Goal: Task Accomplishment & Management: Manage account settings

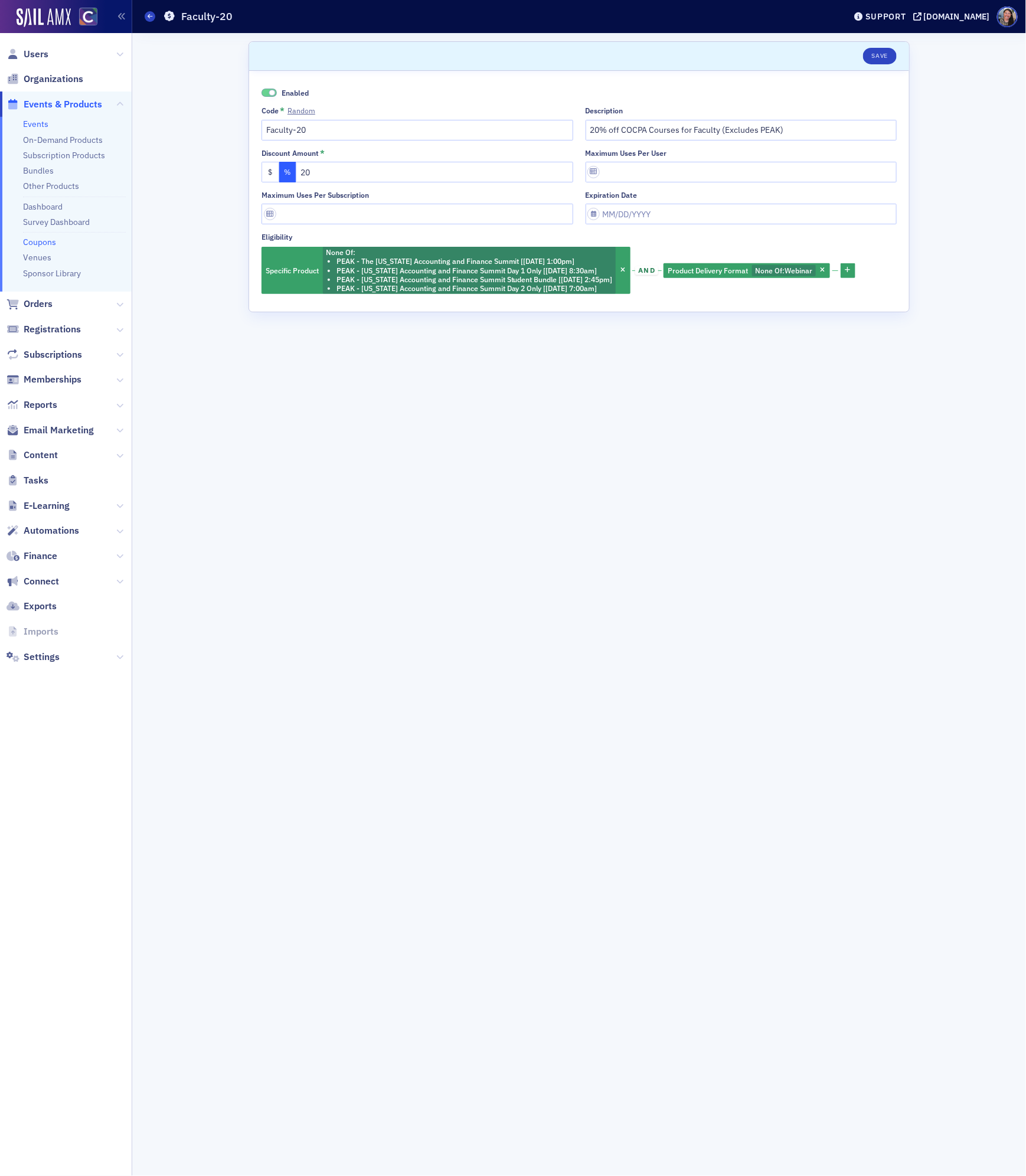
click at [32, 122] on link "Events" at bounding box center [35, 124] width 26 height 11
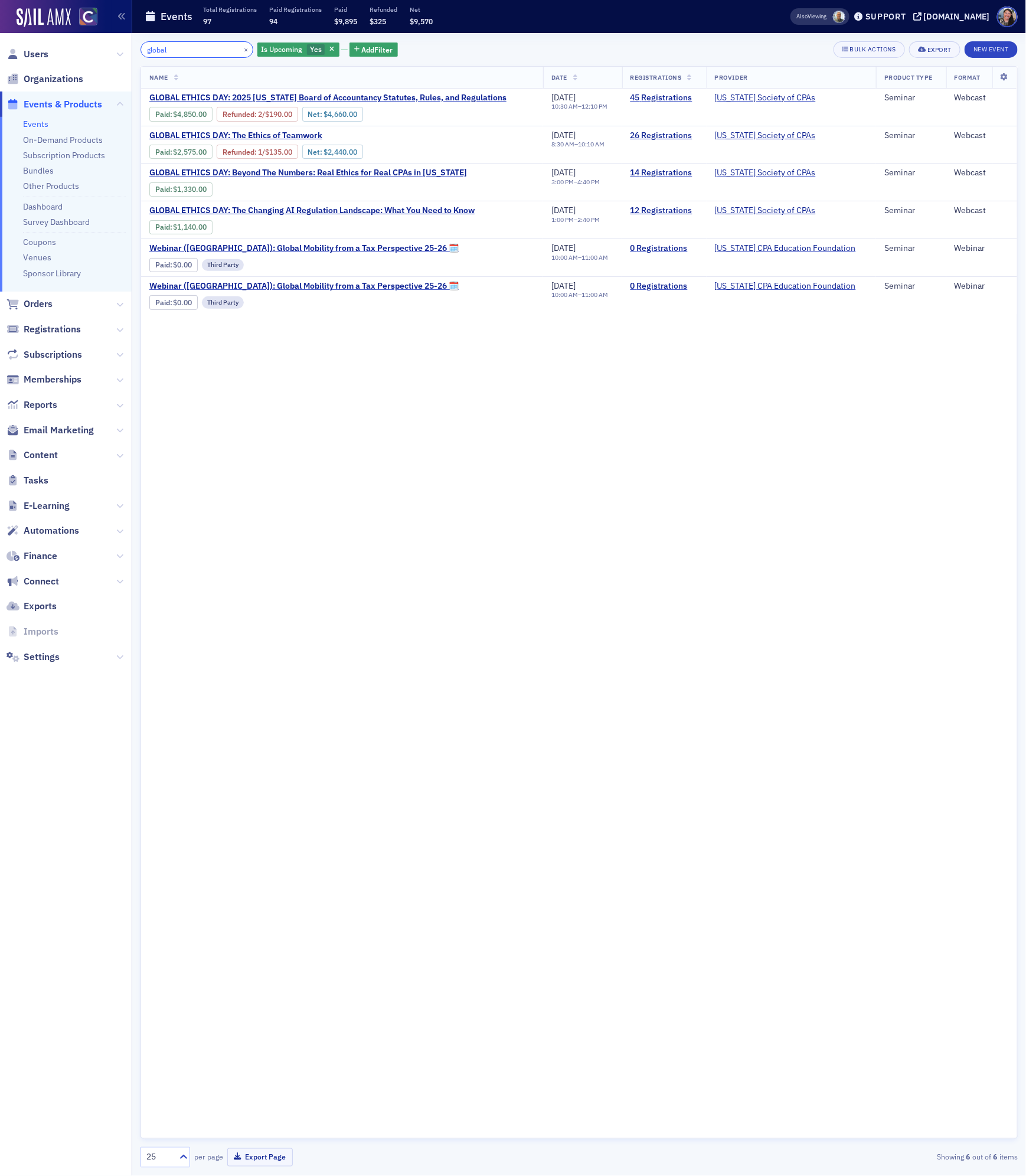
click at [171, 48] on input "global" at bounding box center [196, 50] width 112 height 17
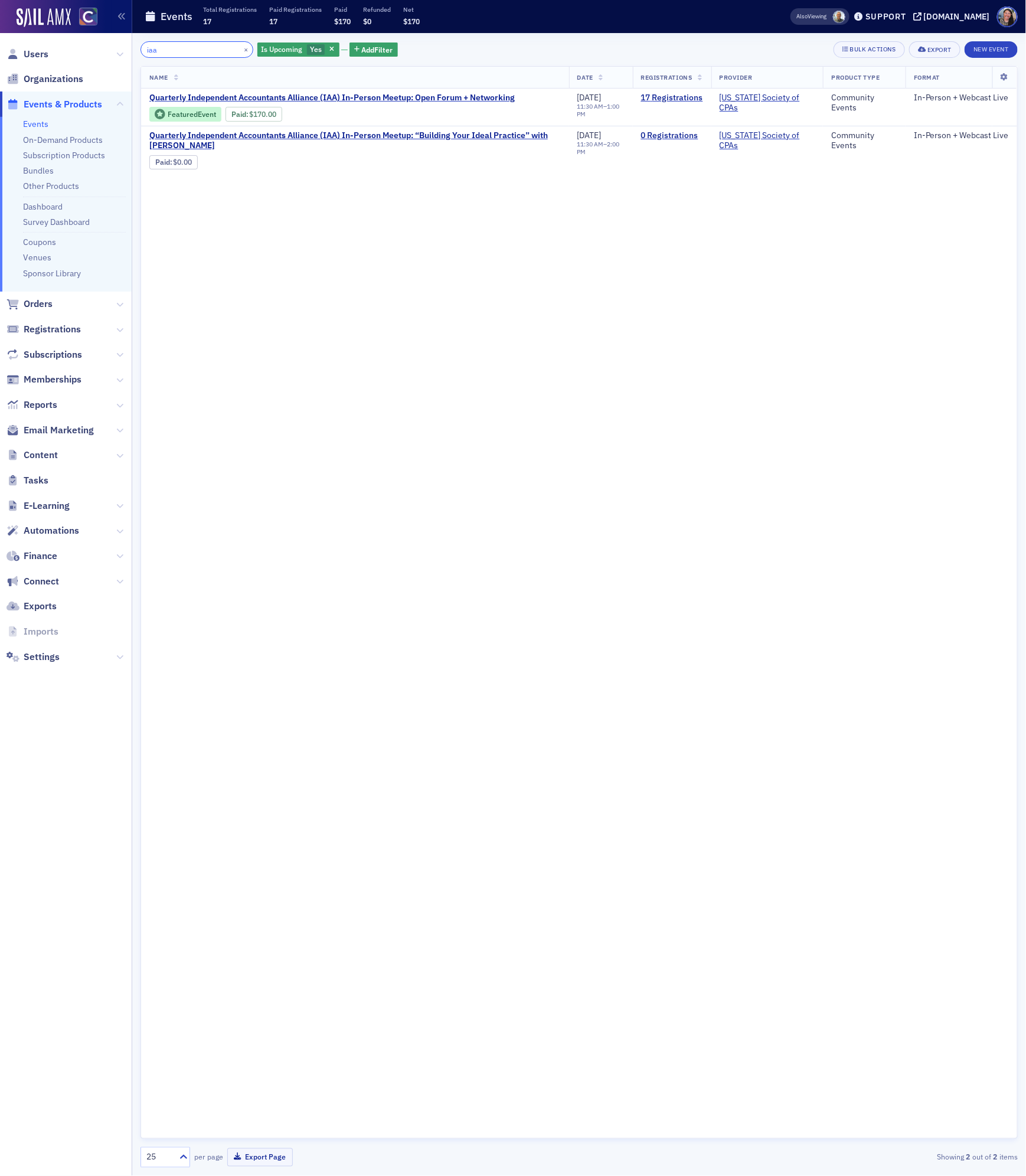
click at [182, 45] on input "iaa" at bounding box center [196, 50] width 112 height 17
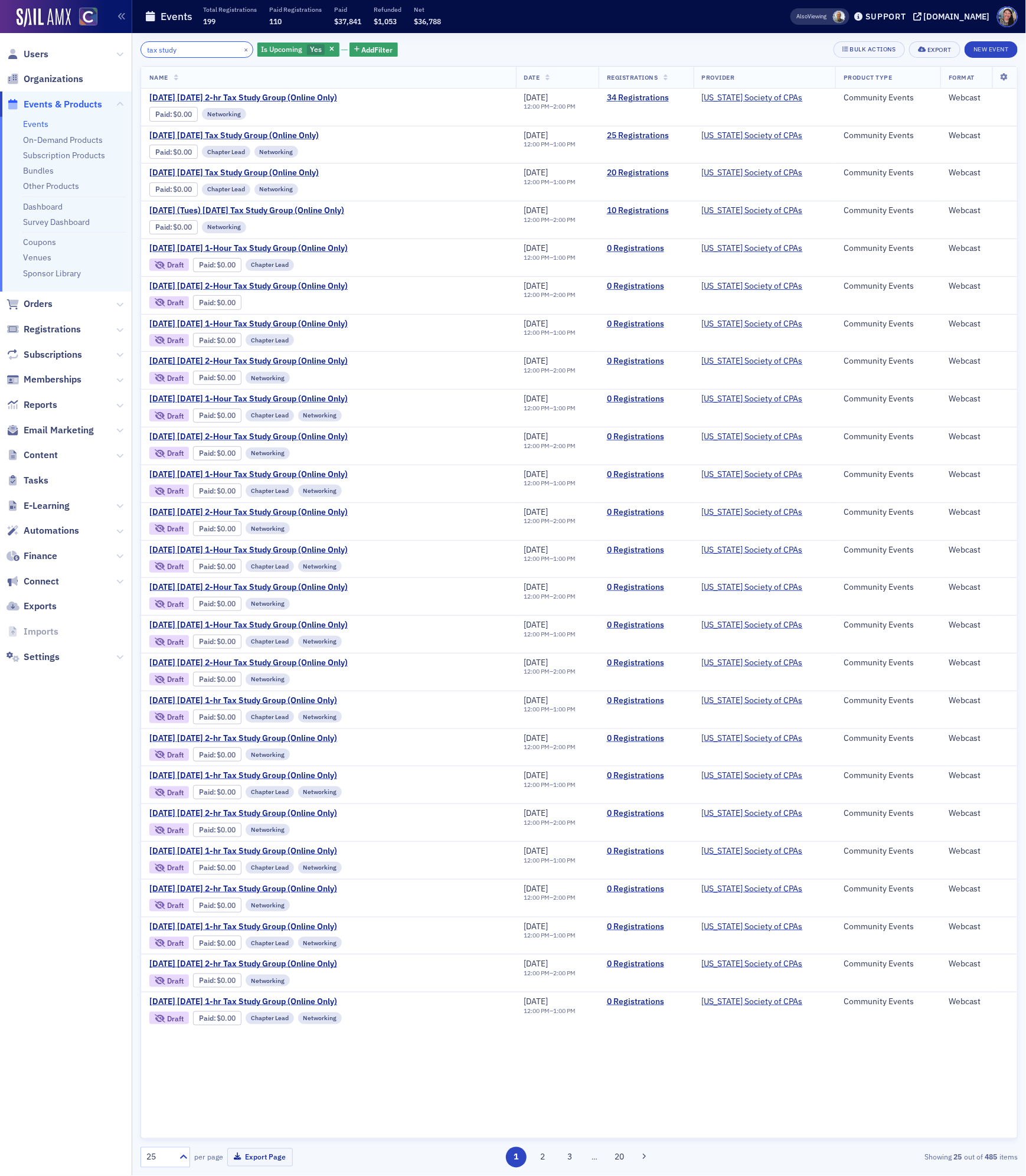
click at [183, 49] on input "tax study" at bounding box center [196, 50] width 112 height 17
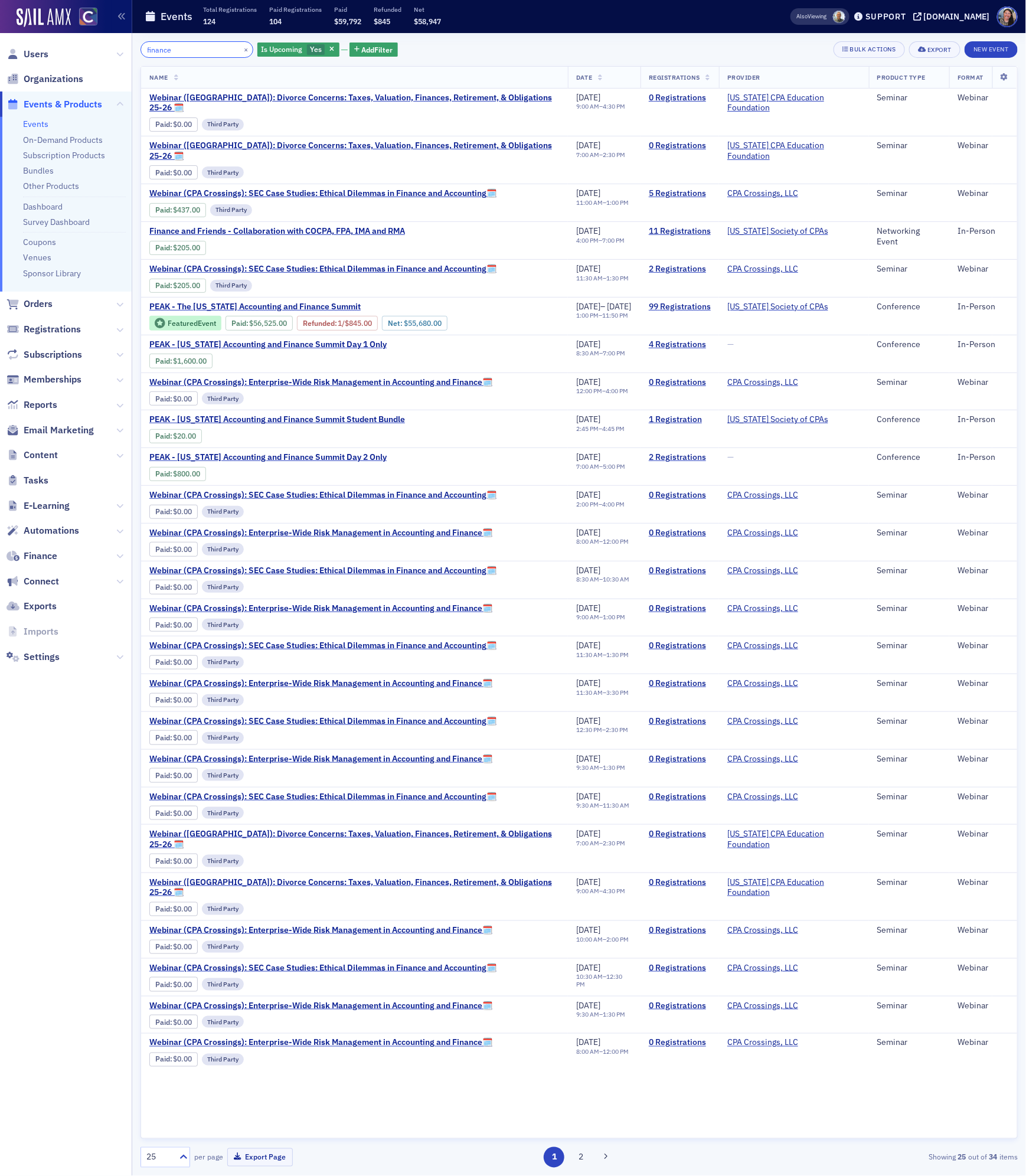
click at [191, 52] on input "finance" at bounding box center [196, 50] width 112 height 17
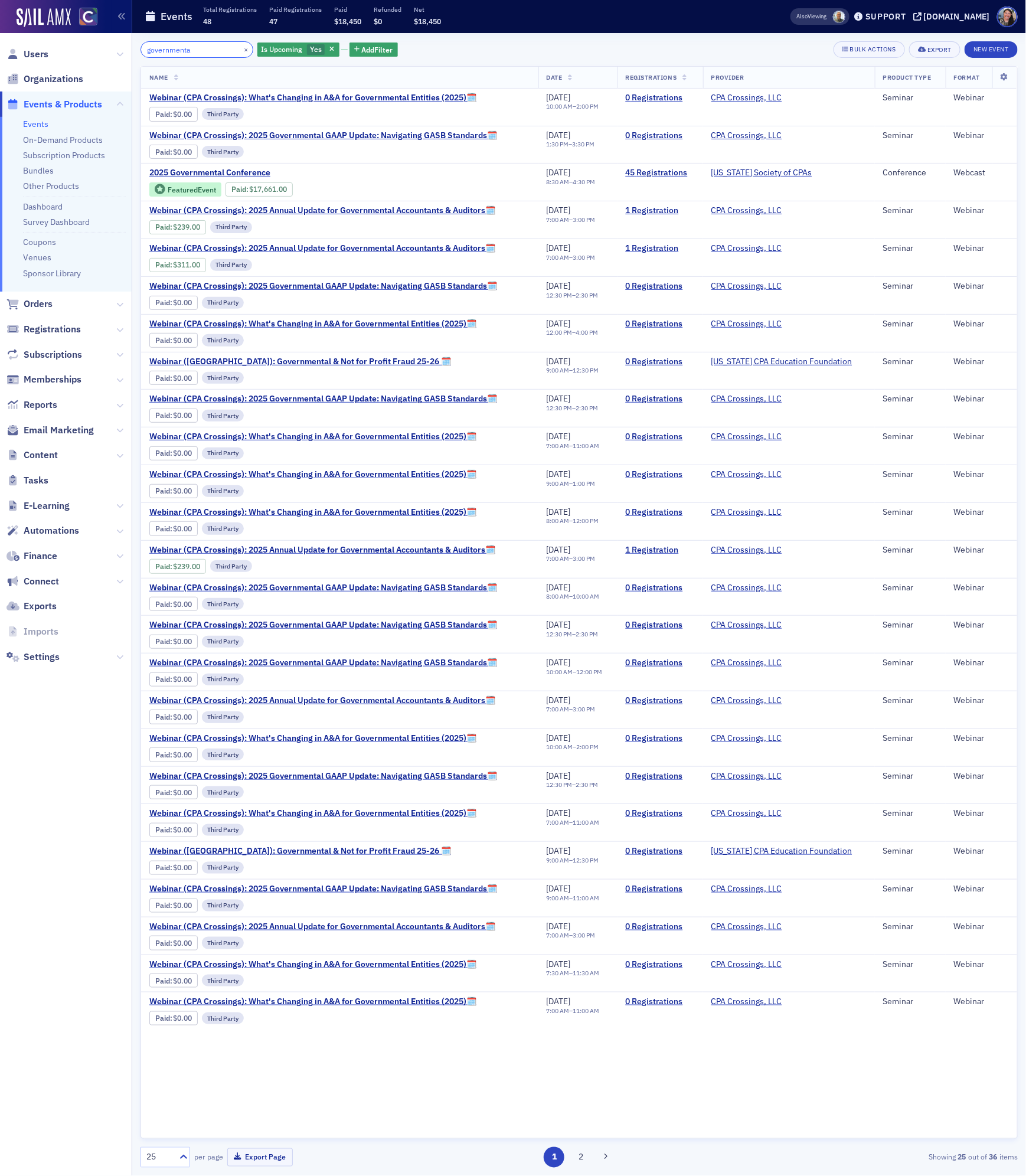
click at [172, 46] on input "governmenta" at bounding box center [196, 50] width 112 height 17
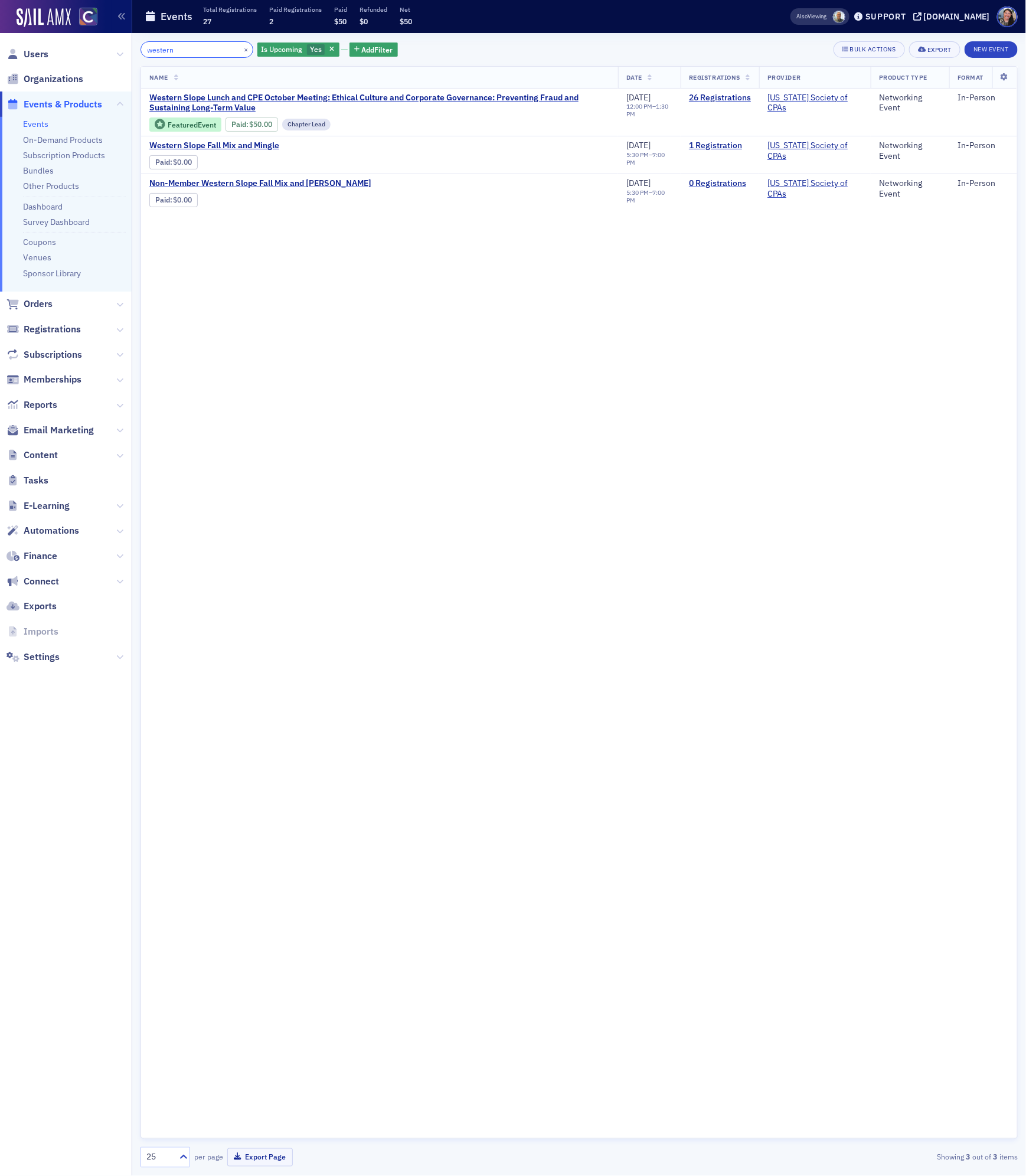
click at [161, 50] on input "western" at bounding box center [196, 50] width 112 height 17
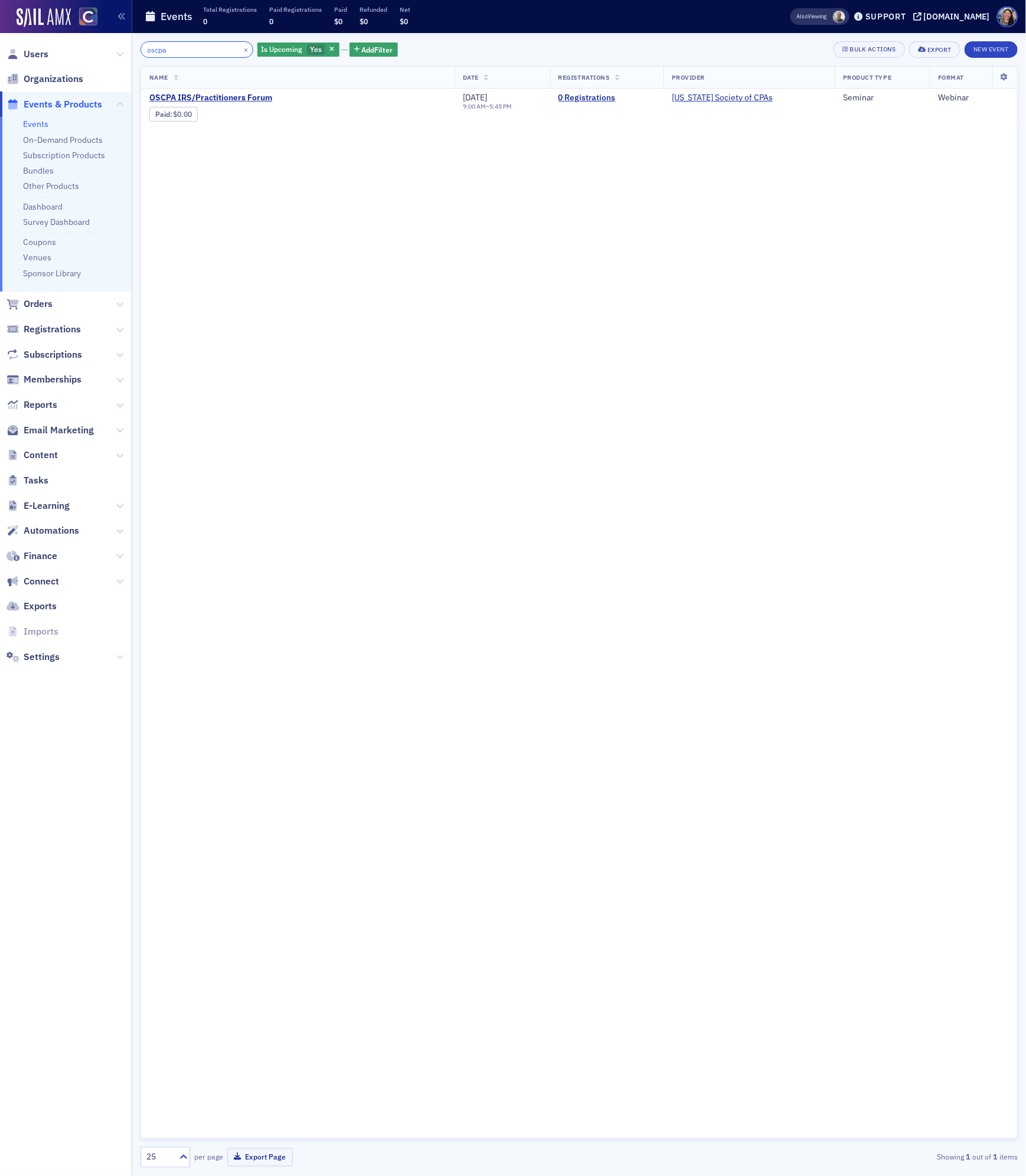
click at [159, 51] on input "oscpa" at bounding box center [196, 50] width 112 height 17
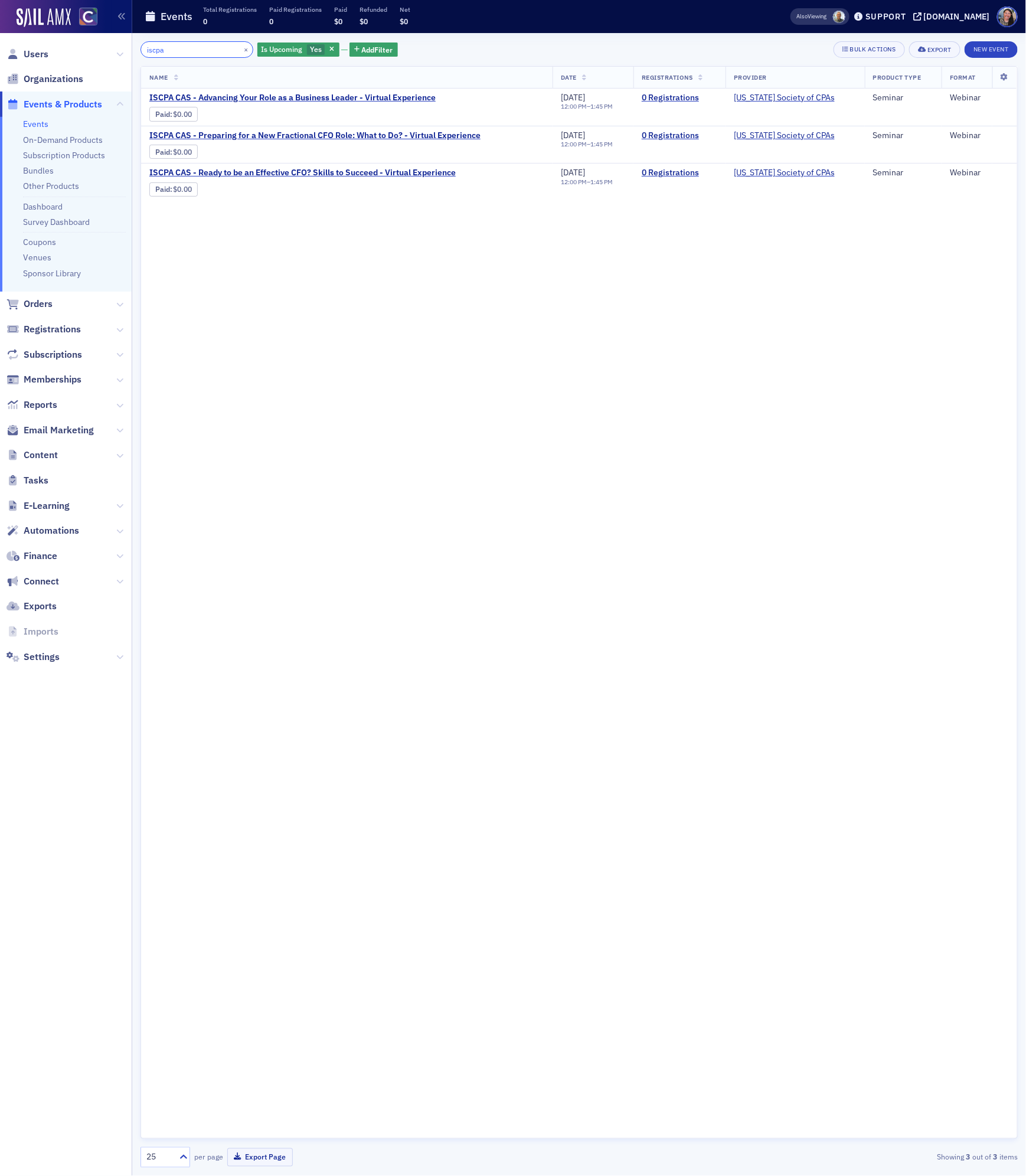
type input "iscpa"
click at [34, 124] on link "Events" at bounding box center [35, 124] width 26 height 11
click at [241, 48] on button "×" at bounding box center [246, 49] width 11 height 11
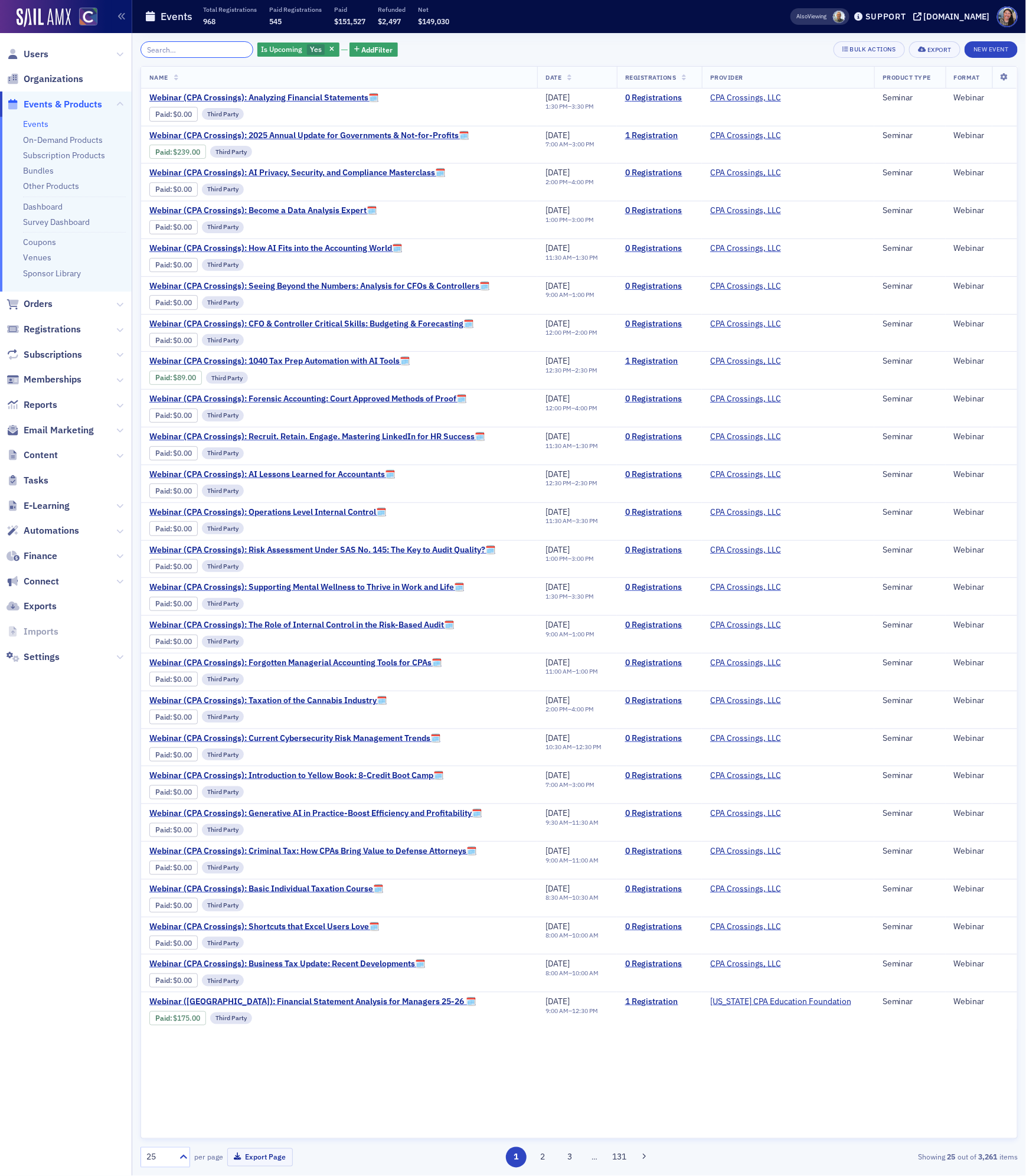
click at [180, 49] on input "search" at bounding box center [196, 50] width 112 height 17
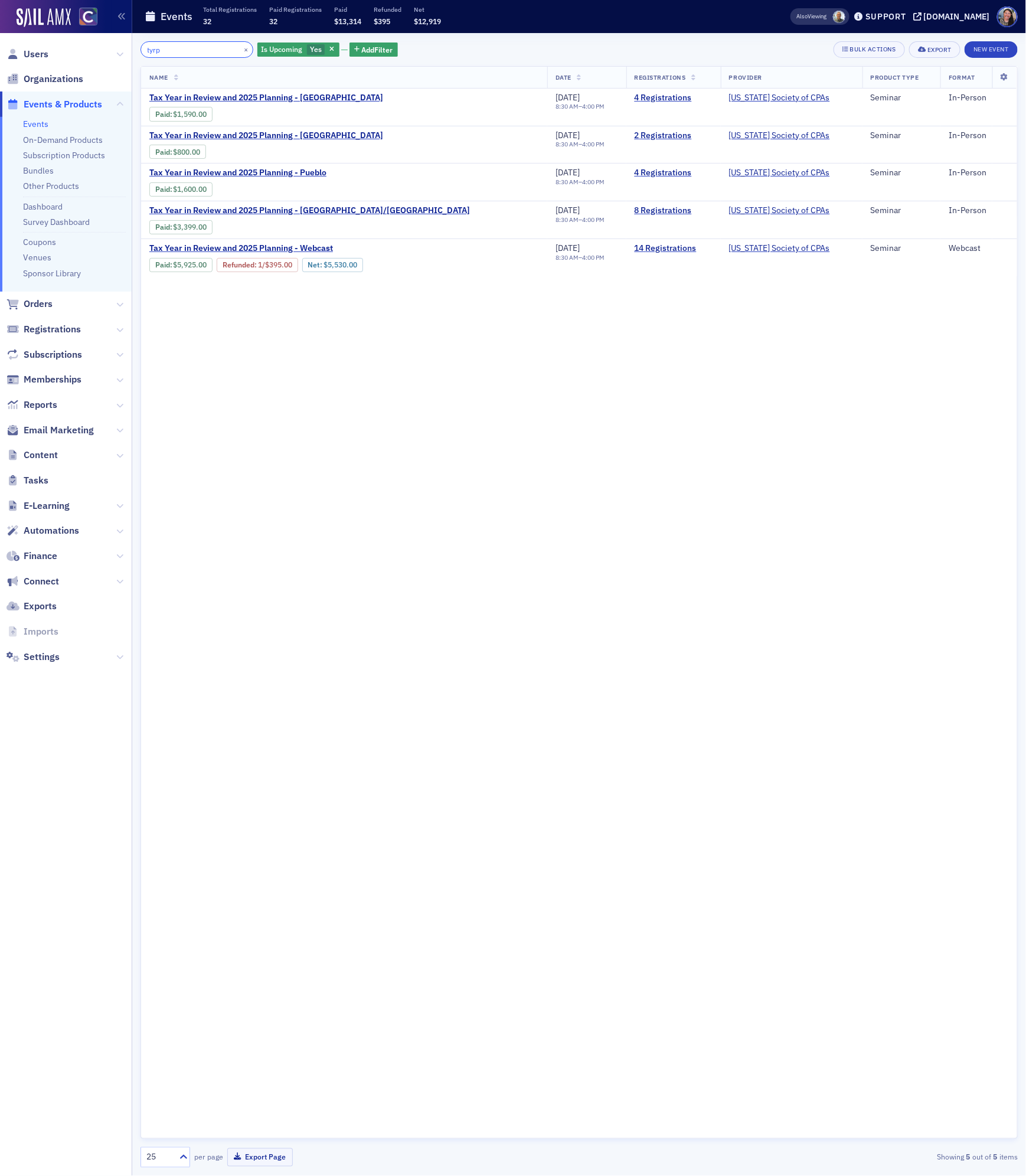
click at [182, 51] on input "tyrp" at bounding box center [196, 50] width 112 height 17
type input "a"
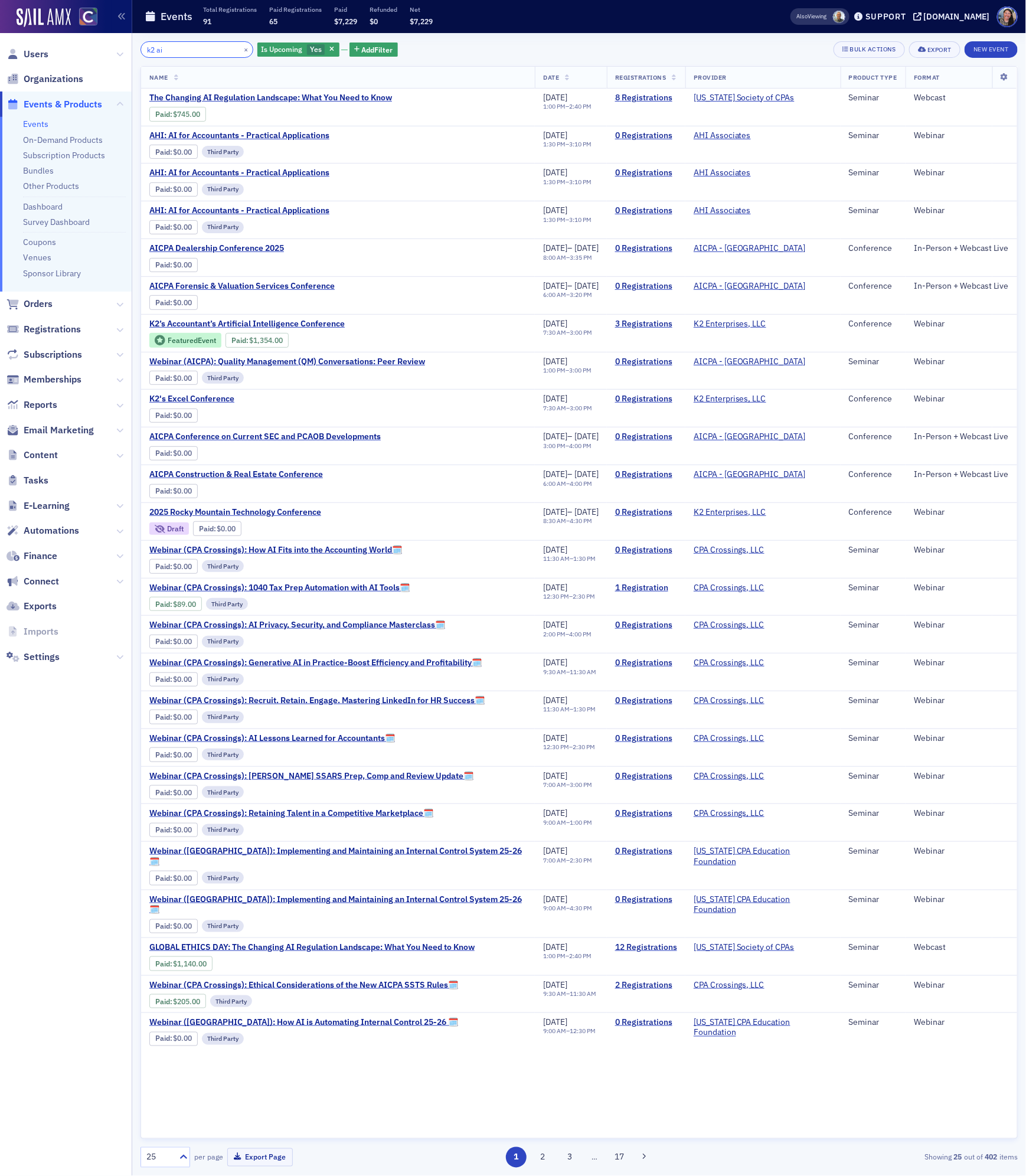
type input "k2 ai"
drag, startPoint x: 187, startPoint y: 42, endPoint x: 215, endPoint y: 47, distance: 28.4
click at [215, 49] on input "k2 ai" at bounding box center [196, 50] width 112 height 17
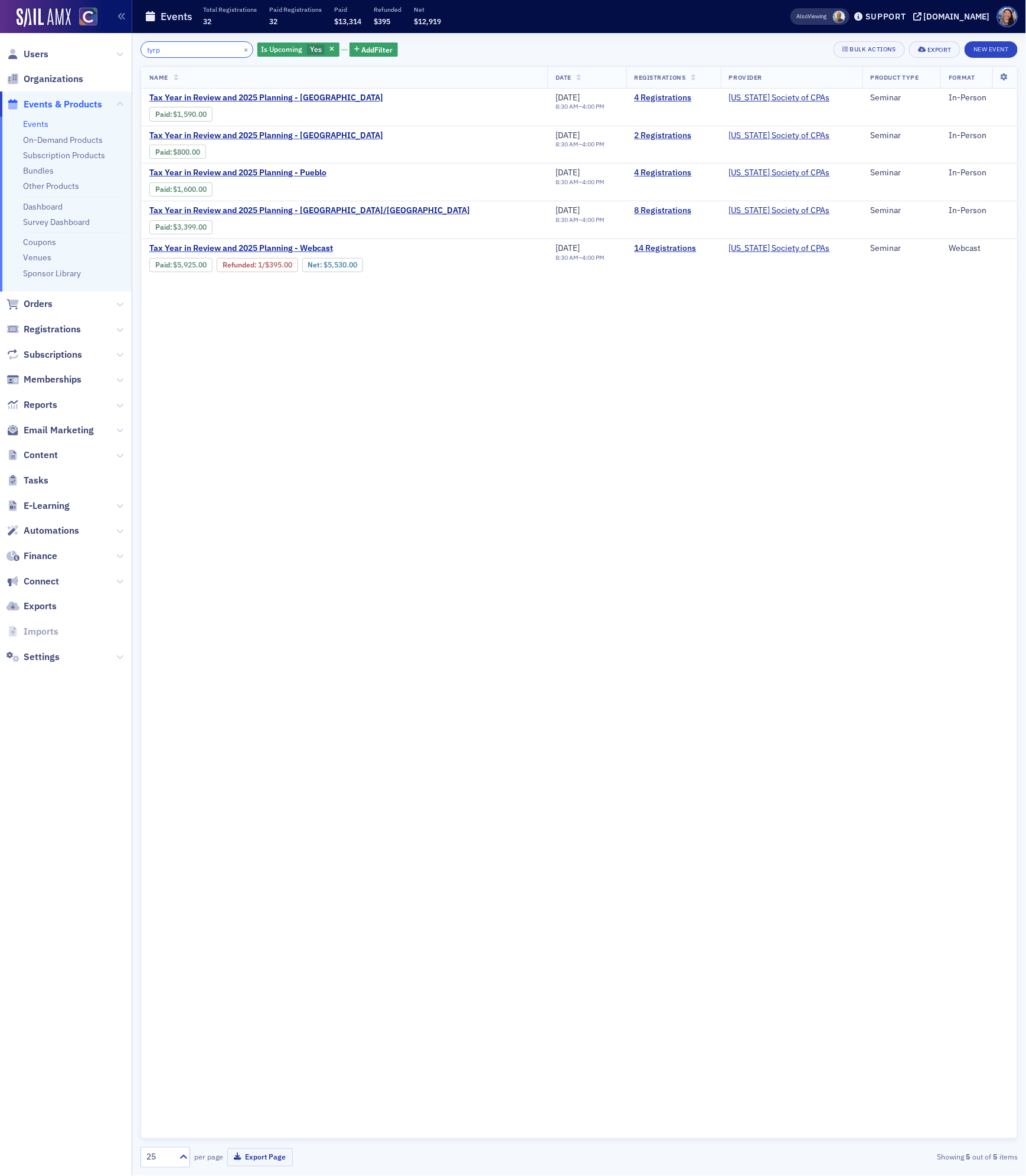
click at [190, 54] on input "tyrp" at bounding box center [196, 50] width 112 height 17
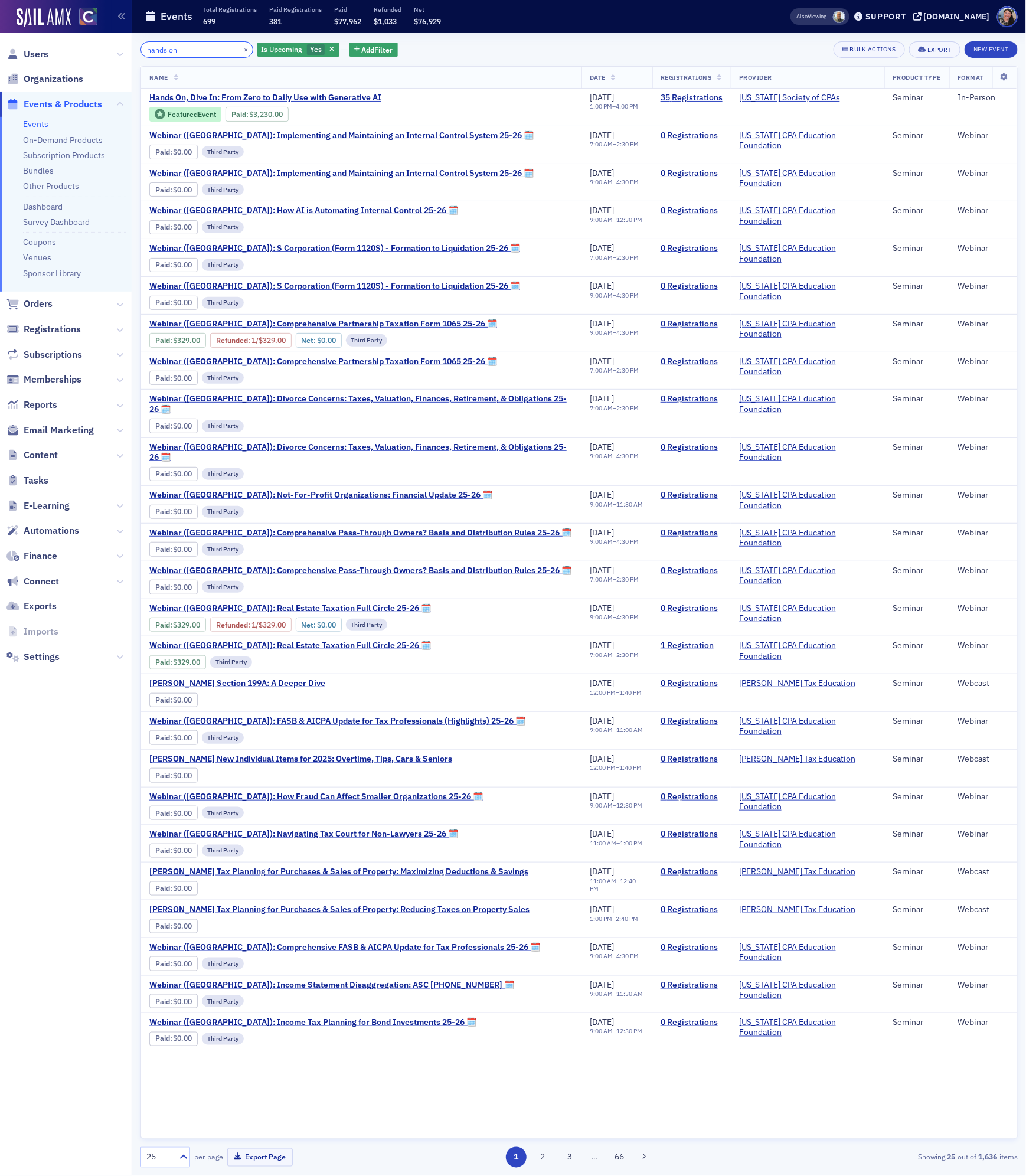
click at [184, 50] on input "hands on" at bounding box center [196, 50] width 112 height 17
click at [184, 52] on input "hands on" at bounding box center [196, 50] width 112 height 17
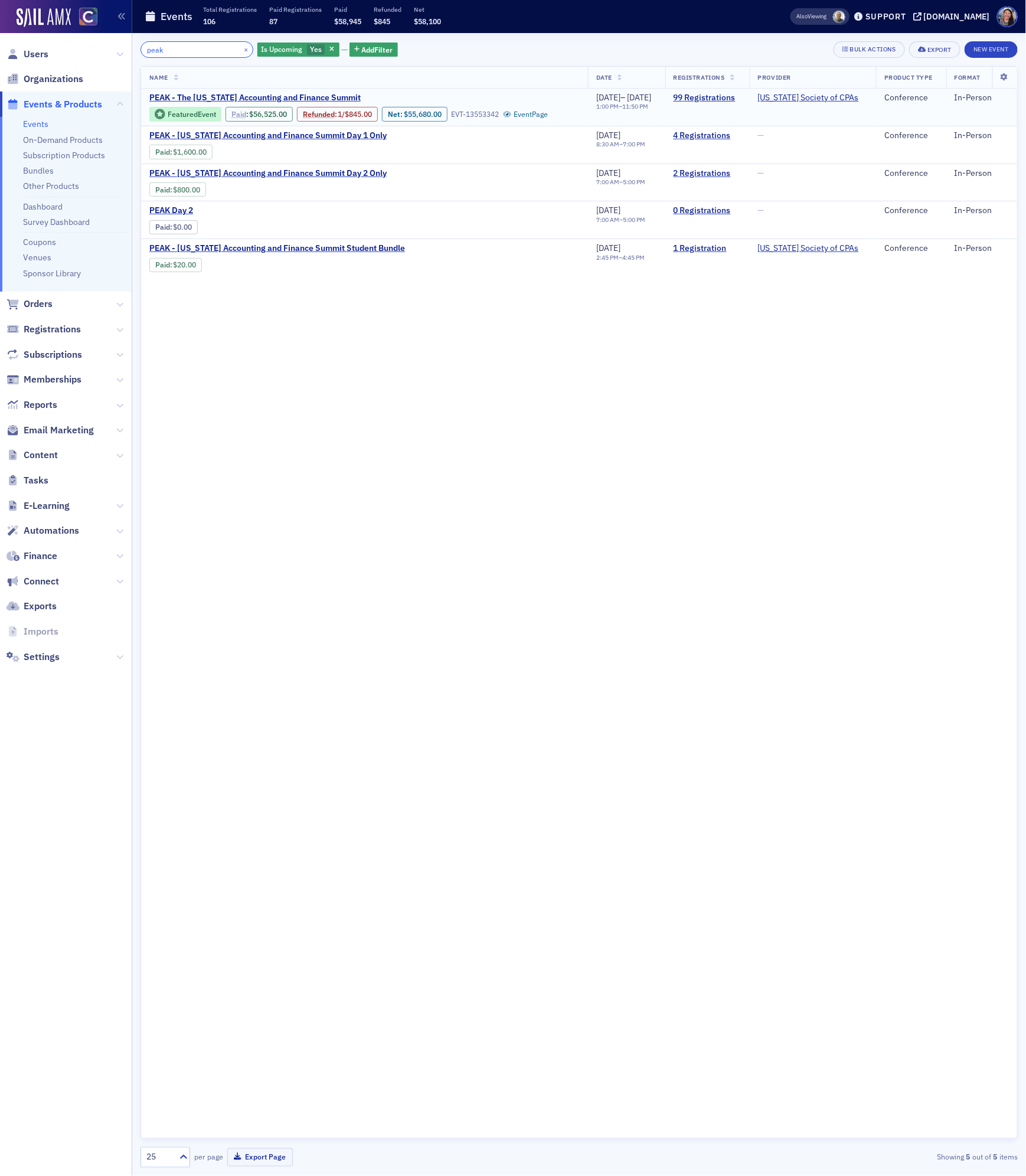
type input "peak"
click at [237, 114] on link "Paid" at bounding box center [239, 114] width 15 height 9
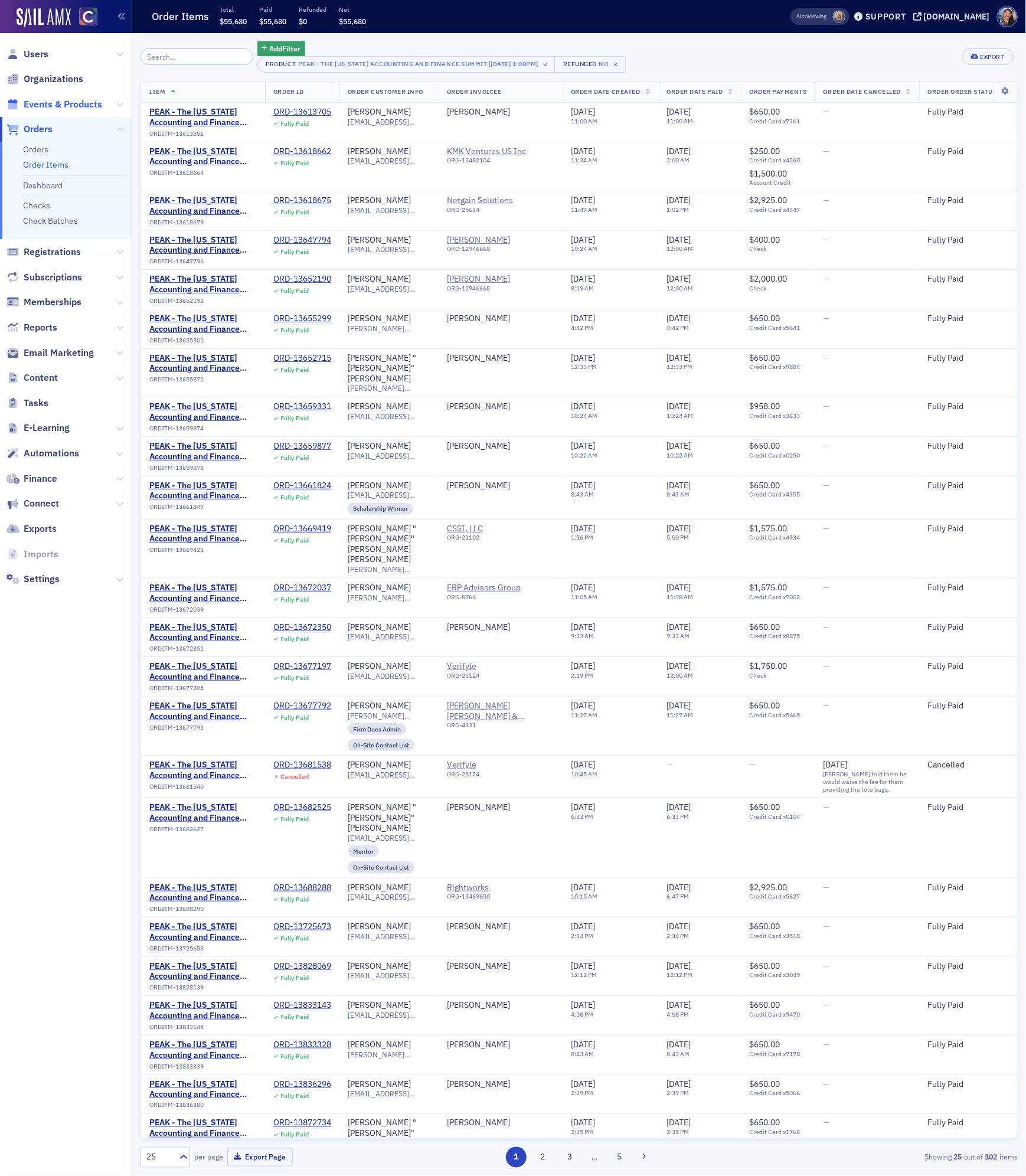
click at [47, 107] on span "Events & Products" at bounding box center [63, 104] width 79 height 13
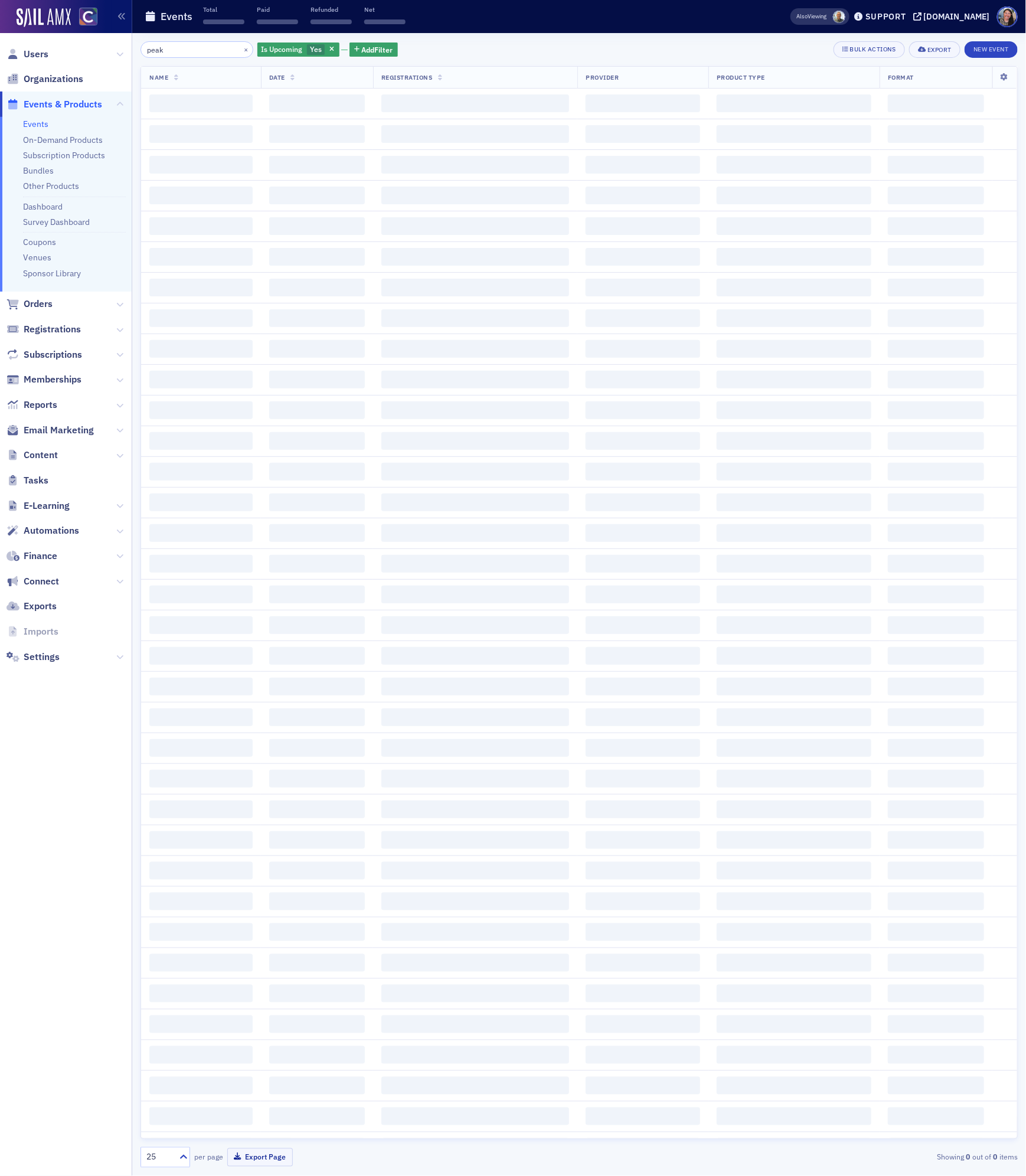
click at [175, 54] on input "peak" at bounding box center [196, 50] width 112 height 17
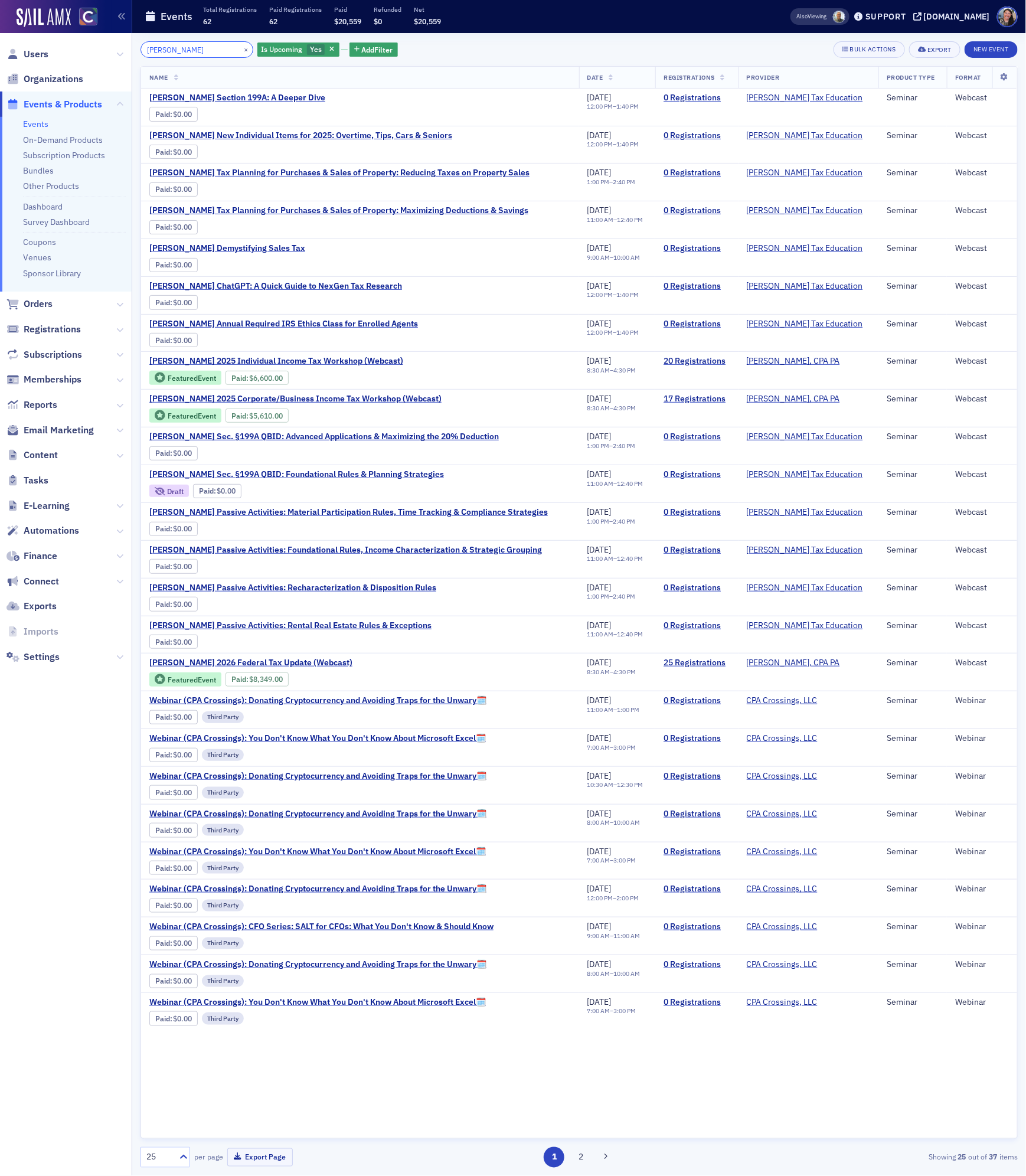
click at [170, 52] on input "[PERSON_NAME]" at bounding box center [196, 50] width 112 height 17
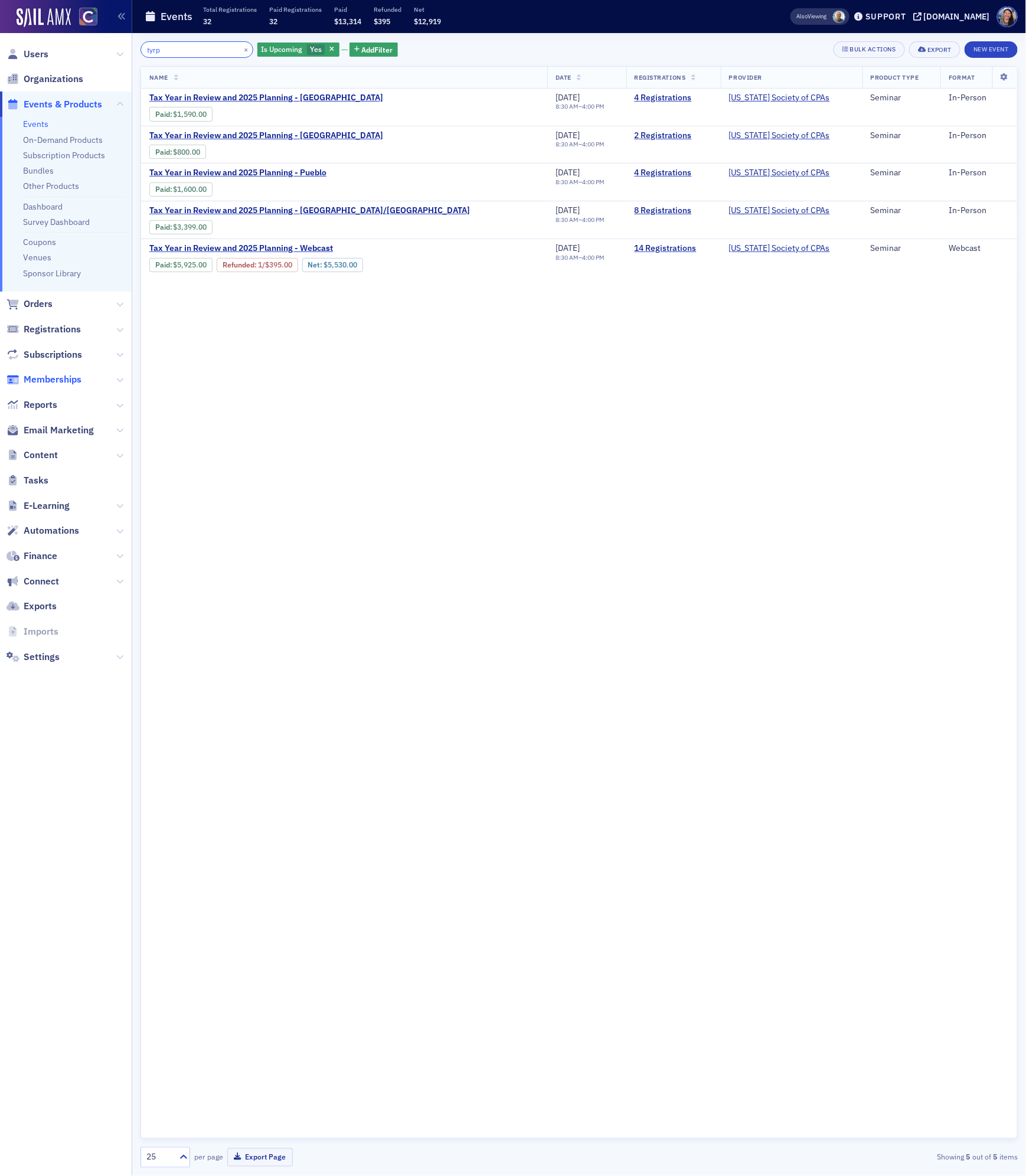
type input "tyrp"
click at [157, 48] on input "tyrp" at bounding box center [196, 50] width 112 height 17
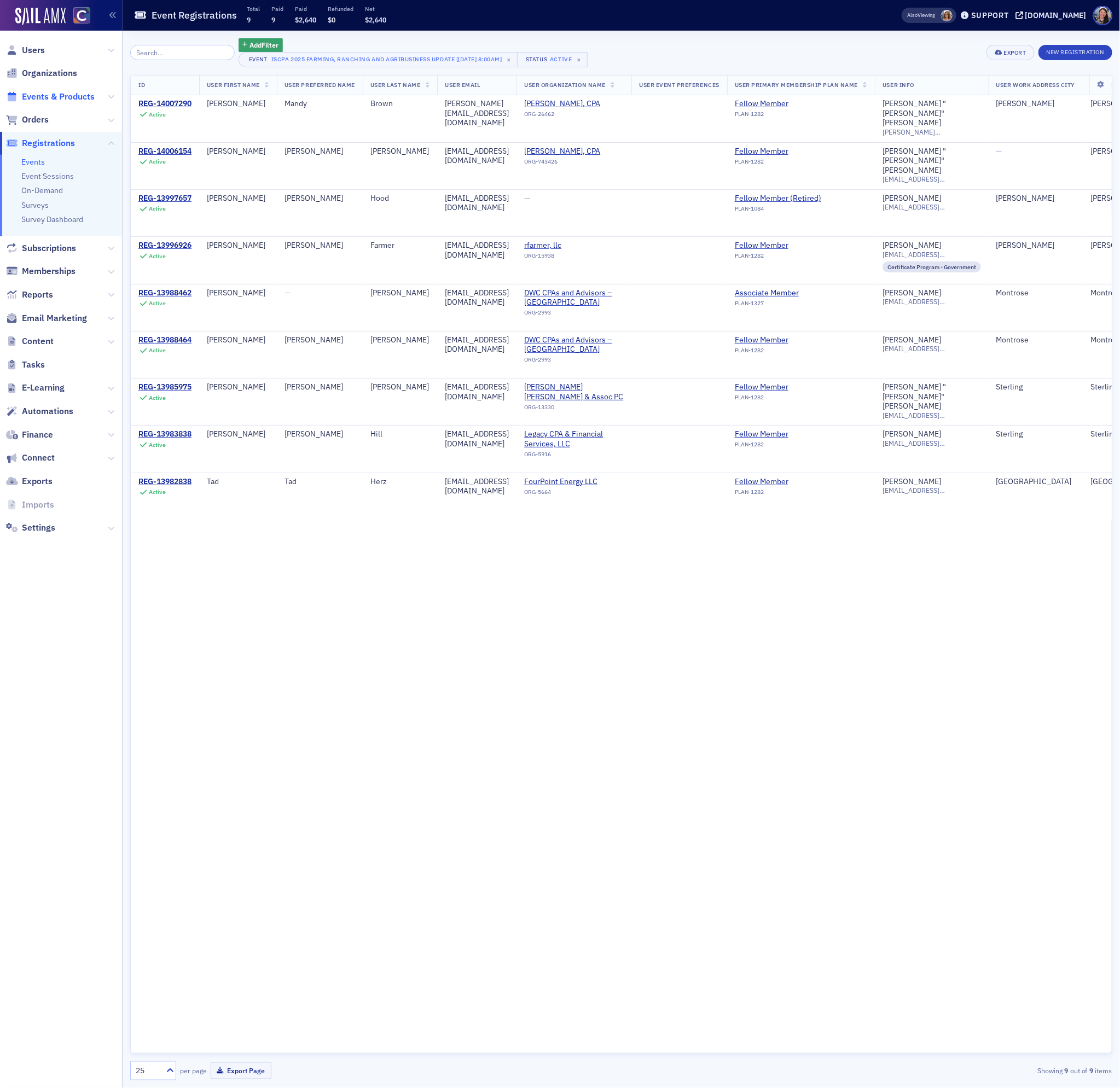
click at [45, 99] on span "Events & Products" at bounding box center [58, 97] width 73 height 12
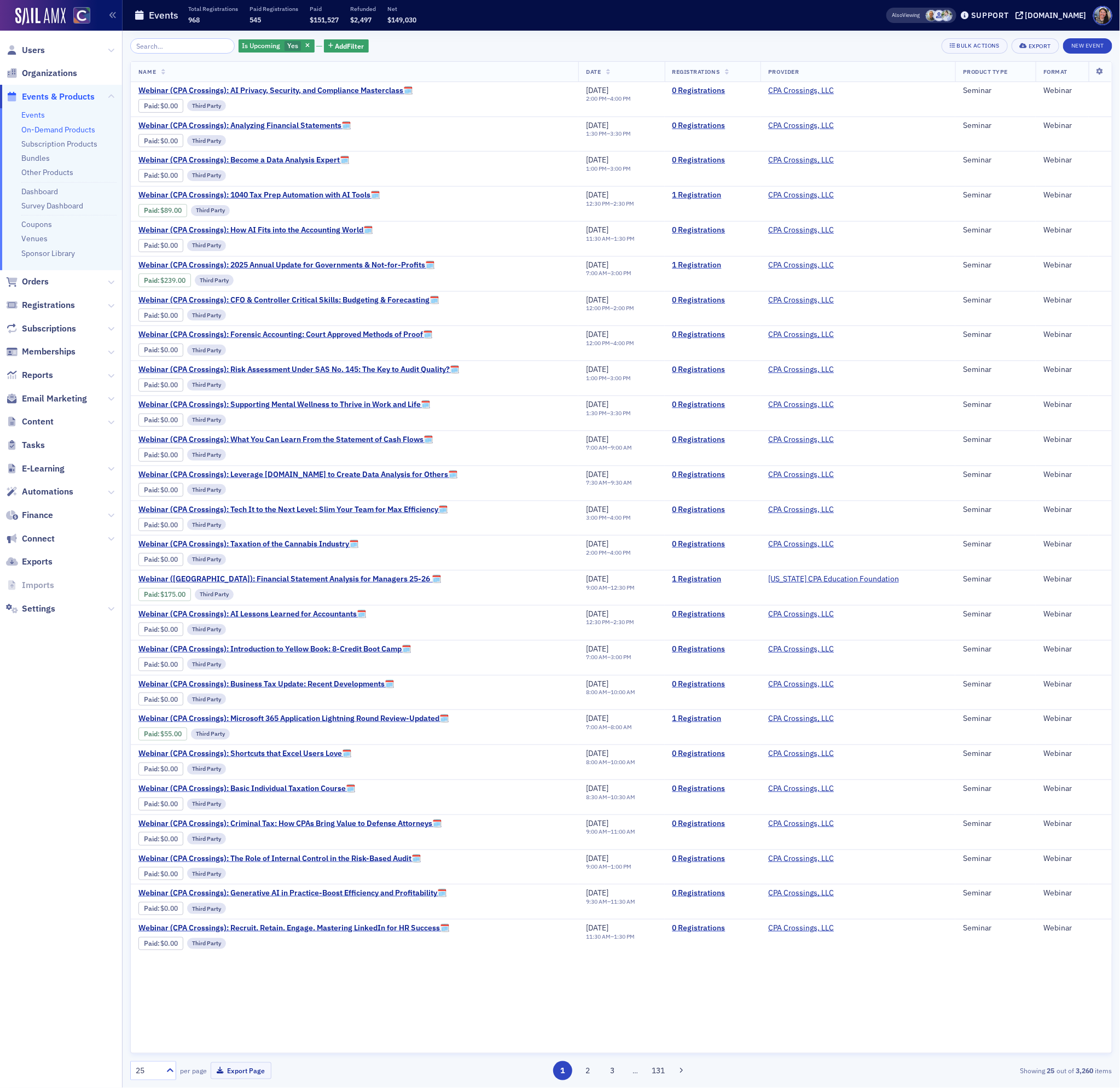
click at [41, 131] on link "On-Demand Products" at bounding box center [58, 129] width 74 height 10
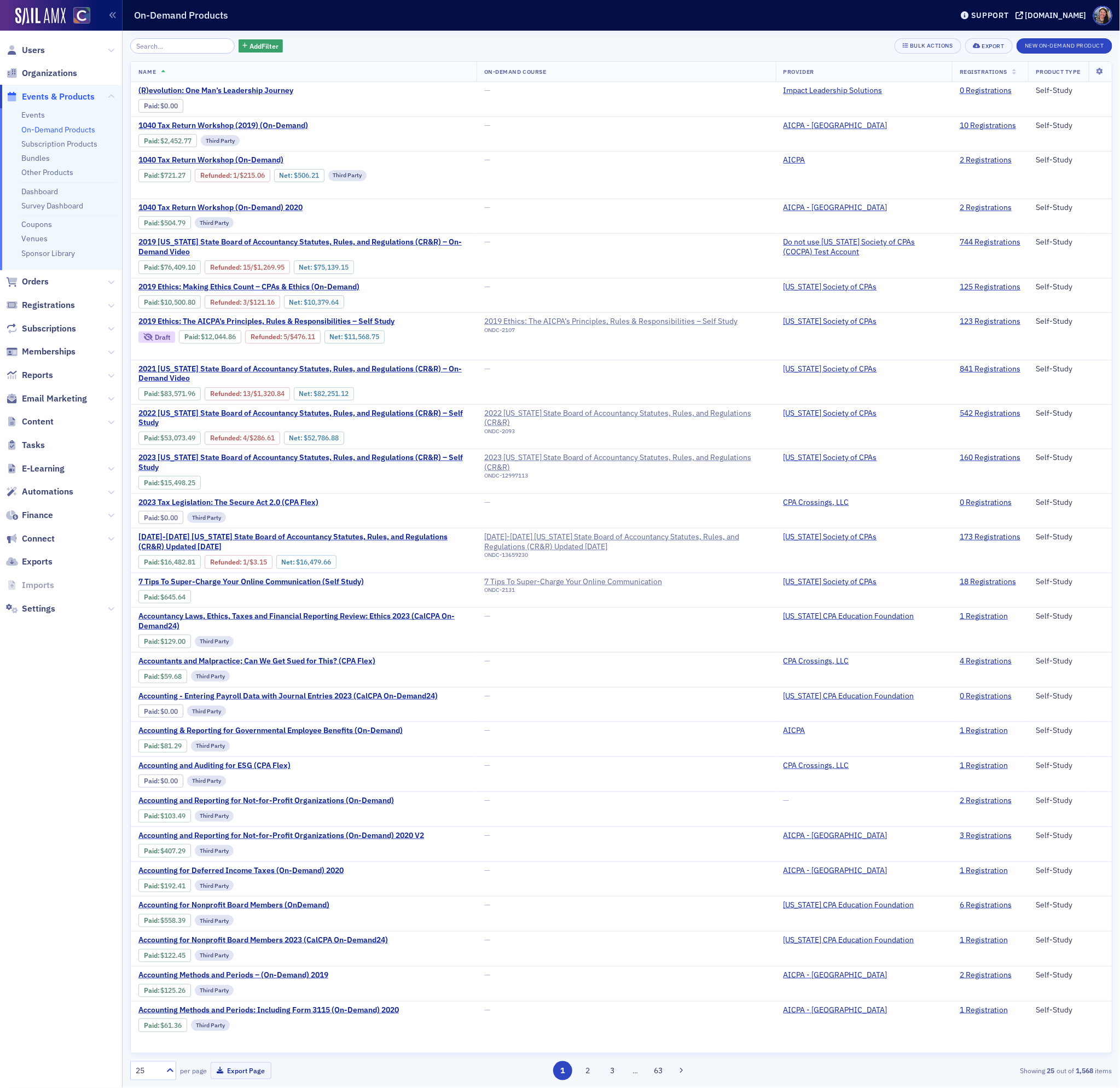
click at [186, 45] on input "search" at bounding box center [182, 46] width 104 height 15
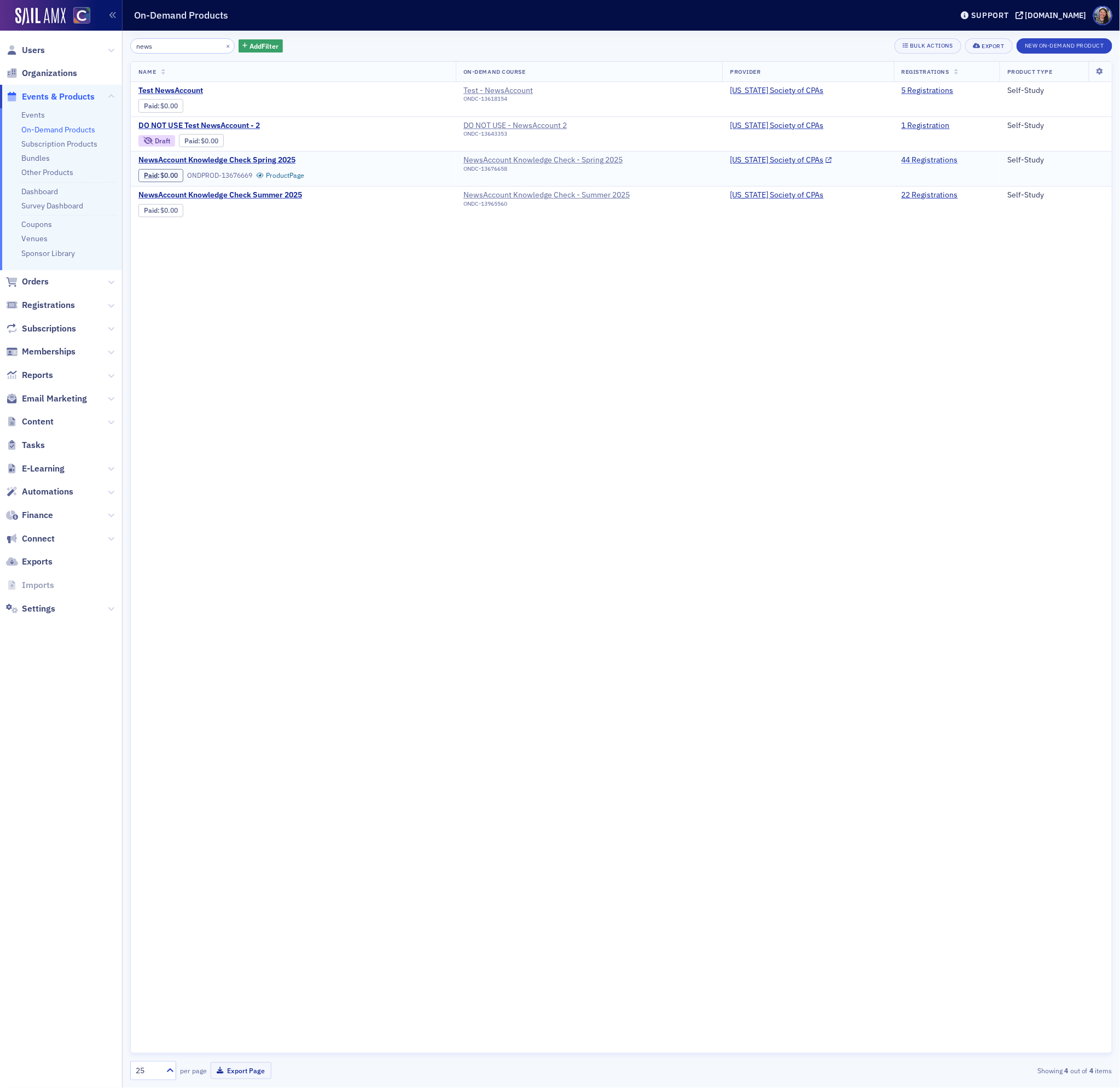
type input "news"
click at [921, 164] on link "44 Registrations" at bounding box center [930, 160] width 57 height 10
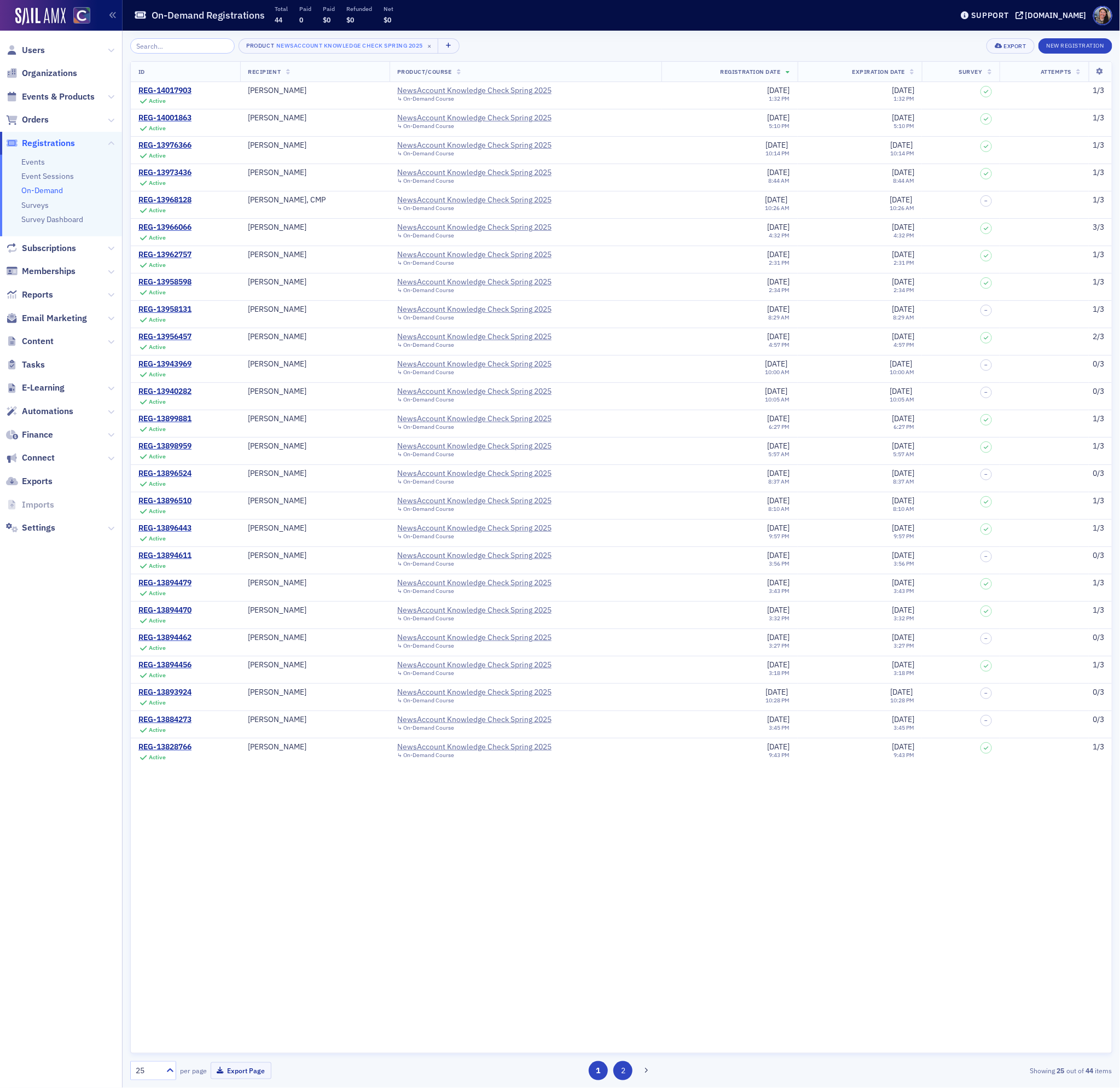
click at [626, 1073] on button "2" at bounding box center [623, 1071] width 19 height 19
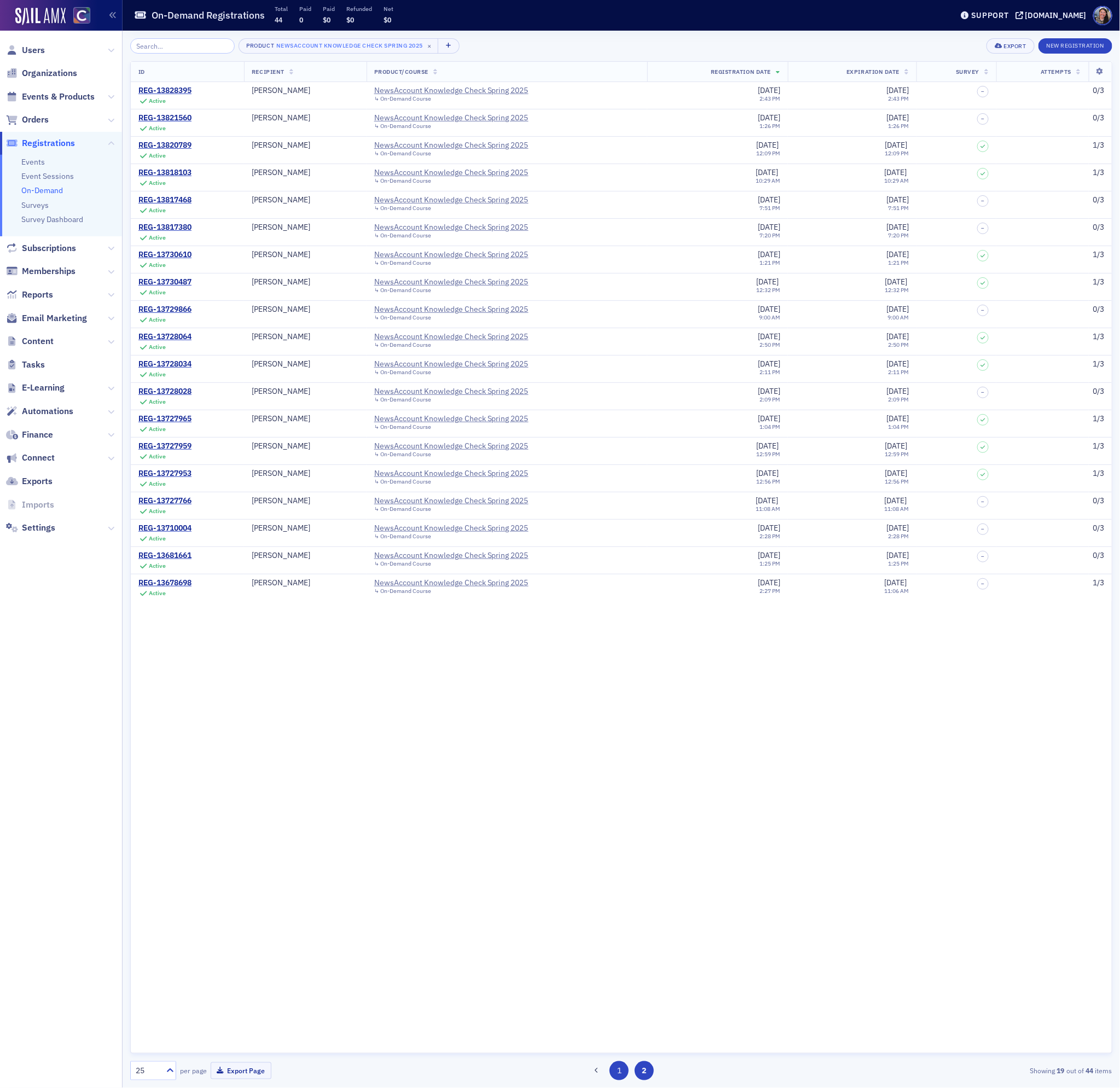
click at [616, 1071] on button "1" at bounding box center [618, 1071] width 19 height 19
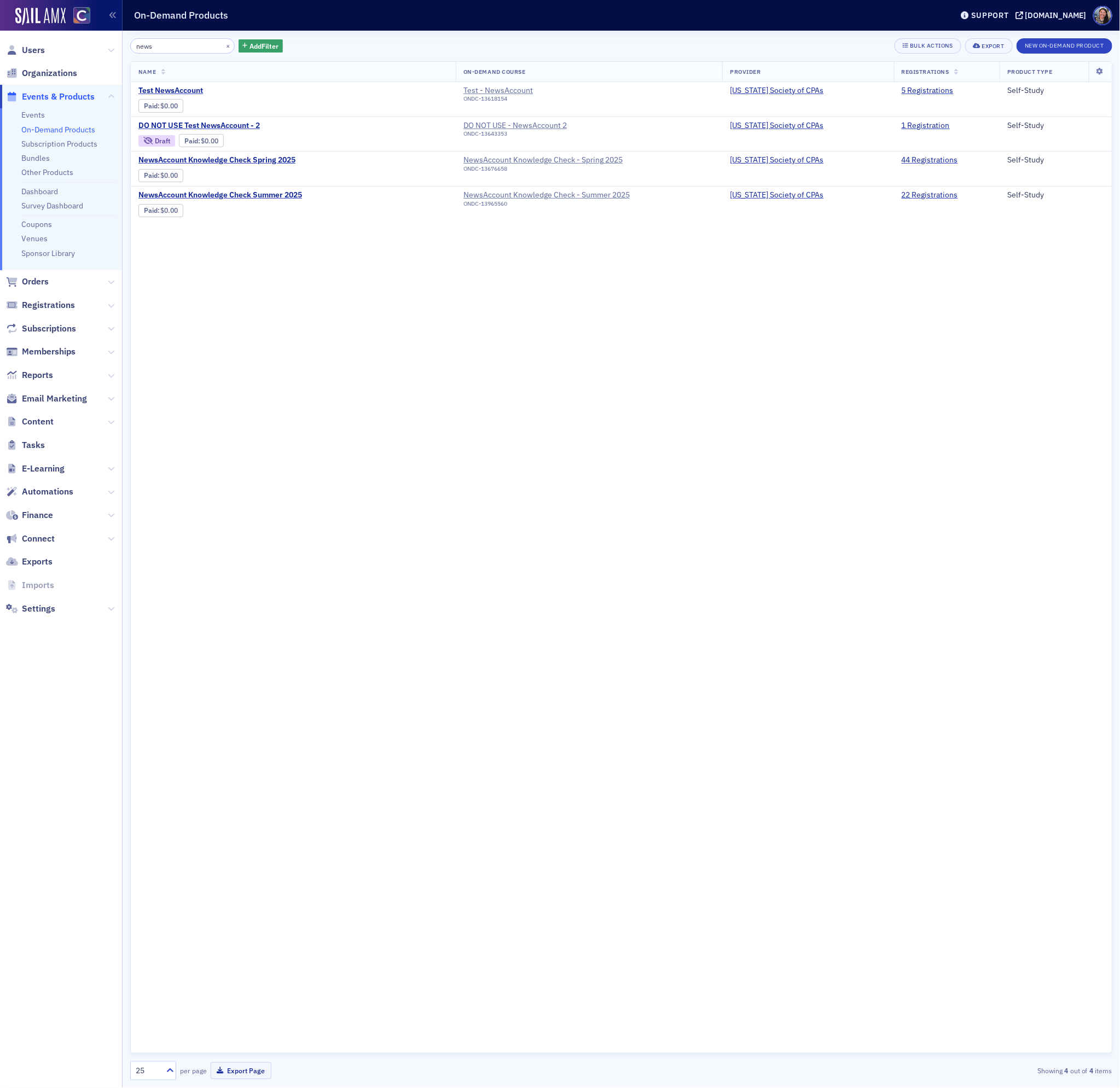
click at [311, 452] on div "Name On-Demand Course Provider Registrations Product Type Test NewsAccount Paid…" at bounding box center [621, 558] width 982 height 993
click at [1044, 48] on button "New On-Demand Product" at bounding box center [1064, 46] width 96 height 15
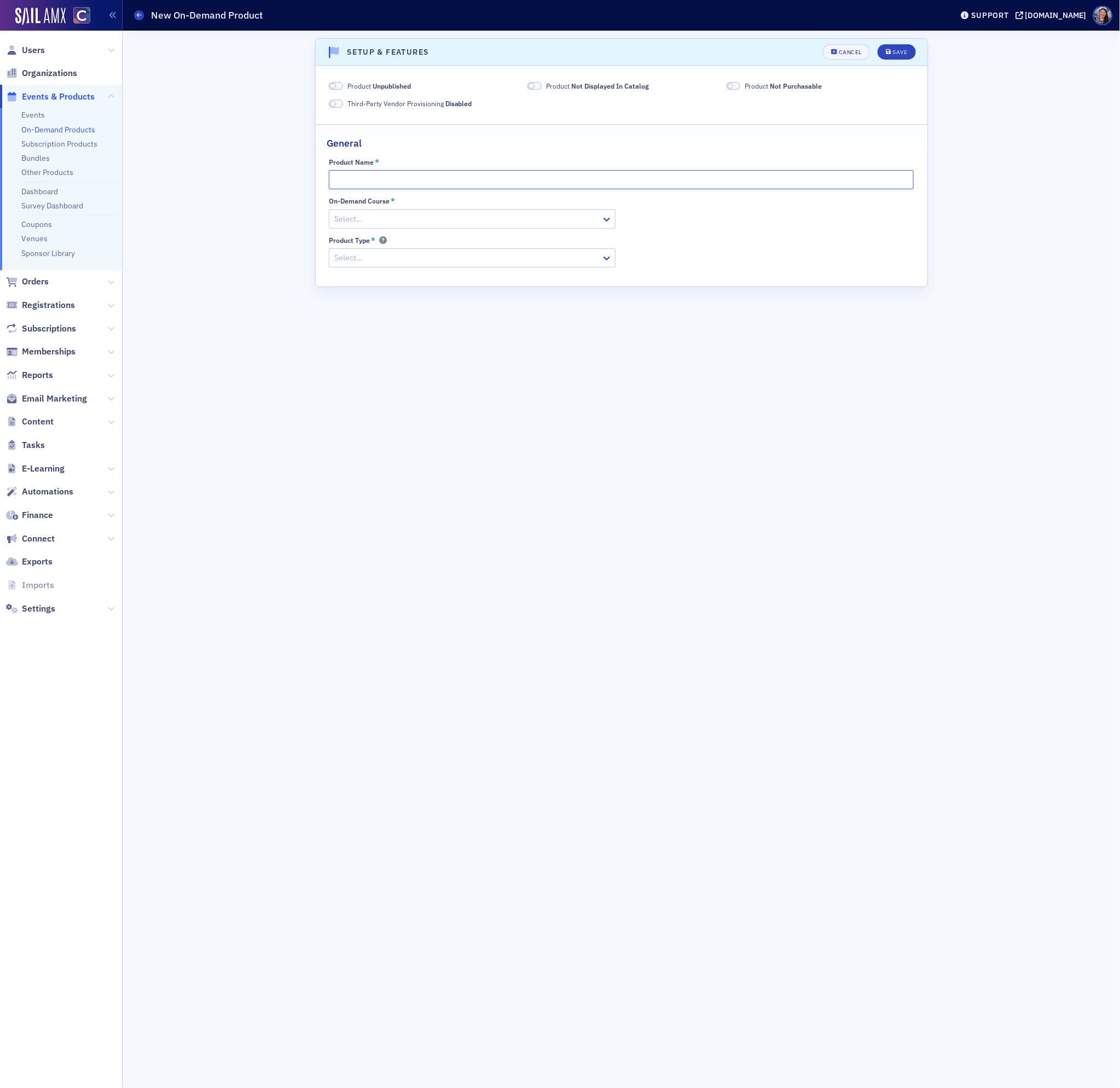
click at [406, 180] on input "Product Name *" at bounding box center [621, 179] width 585 height 19
type input "NewsAccount Knowledge Check Fall 2025"
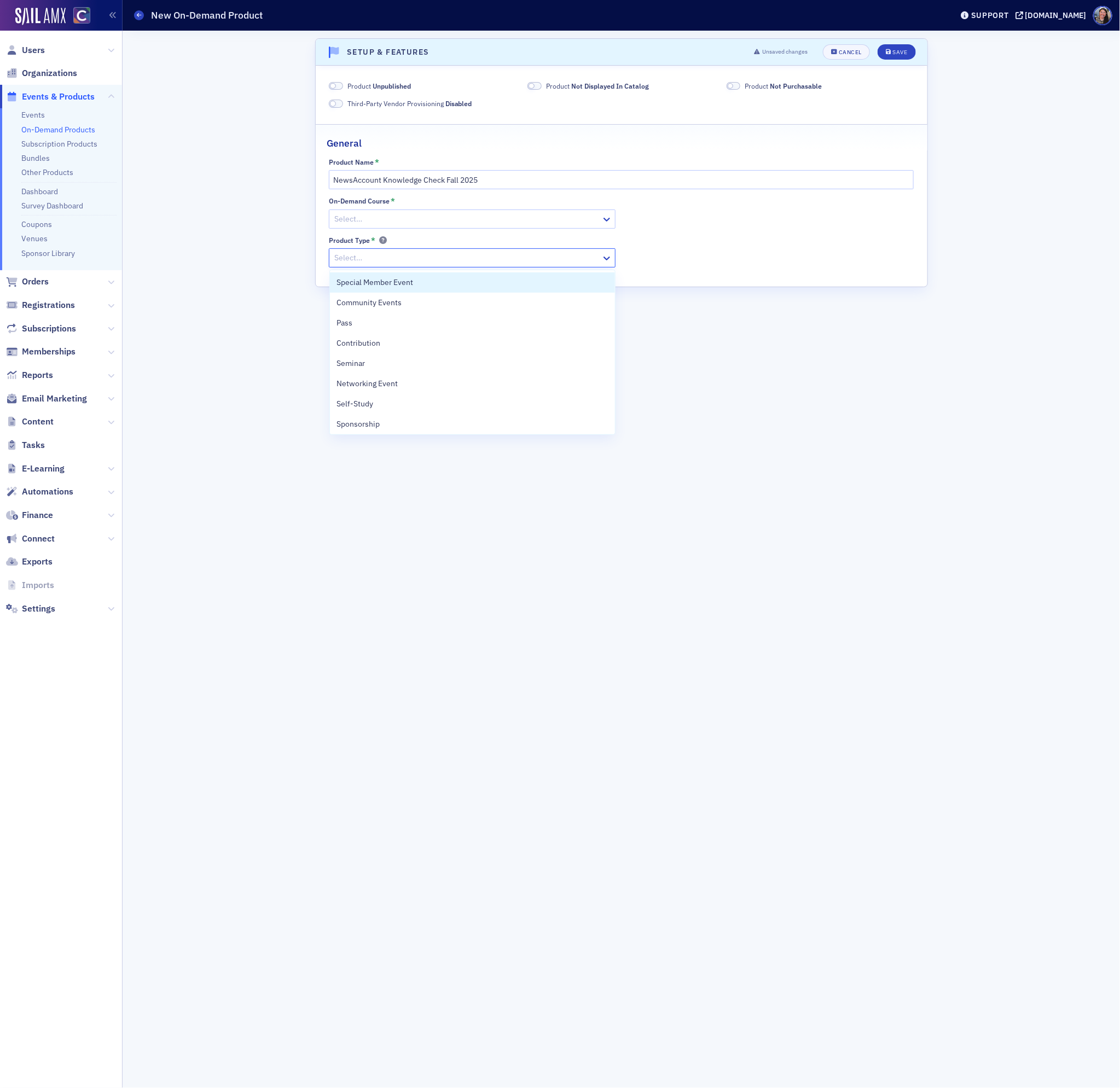
click at [516, 257] on div at bounding box center [467, 258] width 267 height 14
click at [469, 400] on div "Self-Study" at bounding box center [472, 404] width 272 height 11
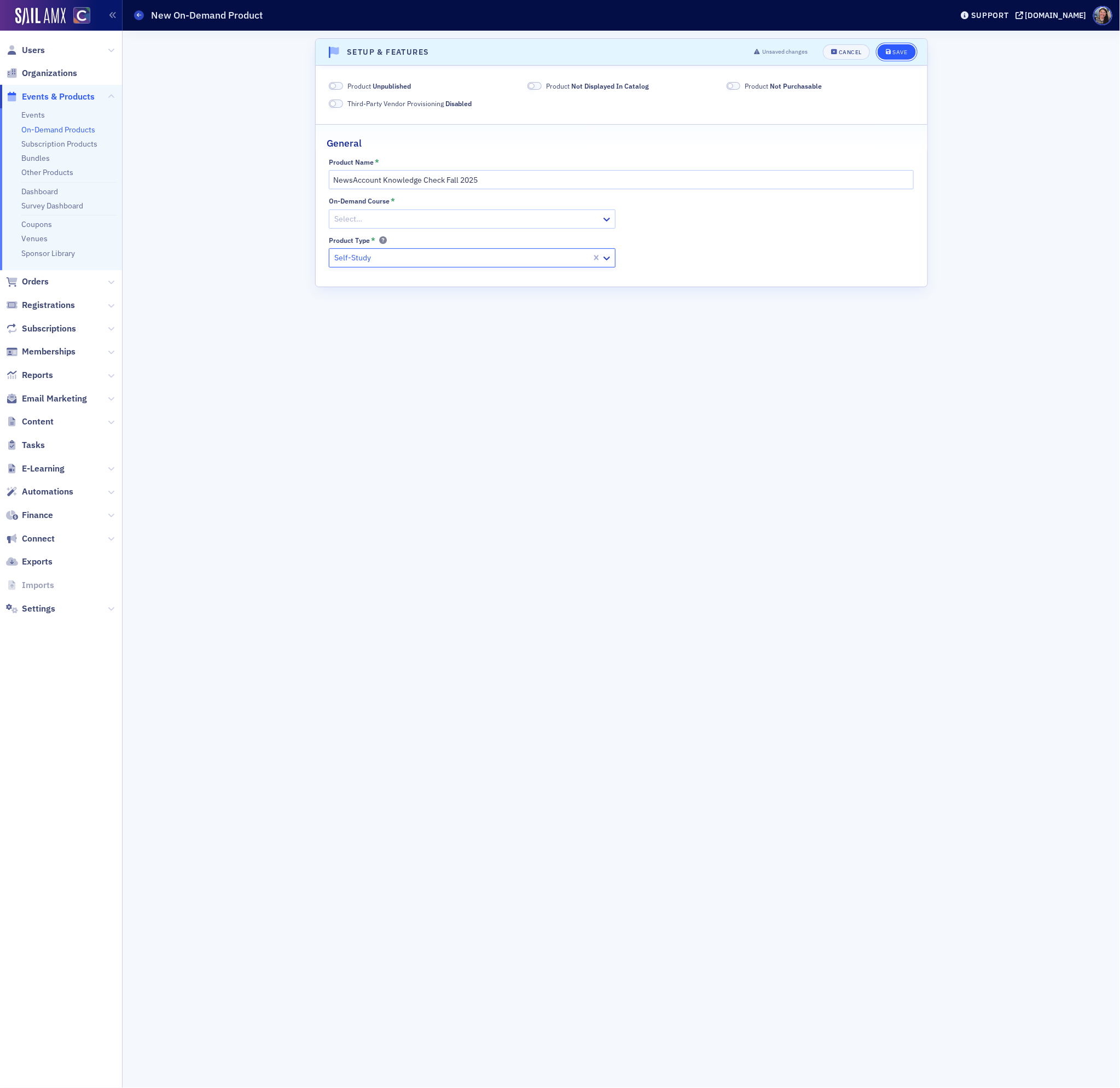
click at [889, 53] on icon "submit" at bounding box center [888, 52] width 6 height 6
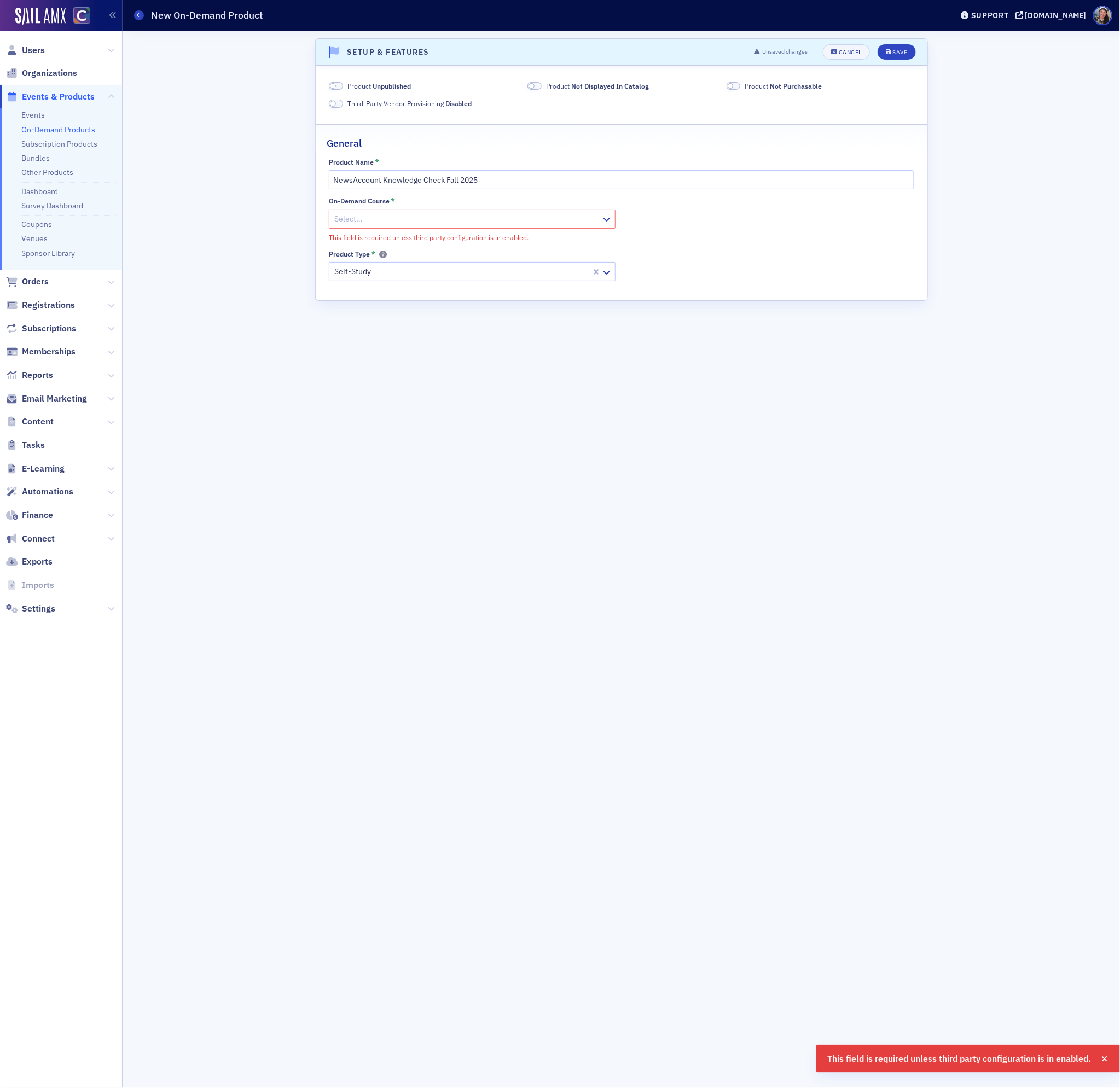
click at [407, 226] on div at bounding box center [467, 219] width 267 height 14
click at [734, 197] on div "Product Name * NewsAccount Knowledge Check Fall 2025 On-Demand Course * Use Up …" at bounding box center [621, 220] width 611 height 123
click at [860, 49] on div "Cancel" at bounding box center [850, 52] width 23 height 6
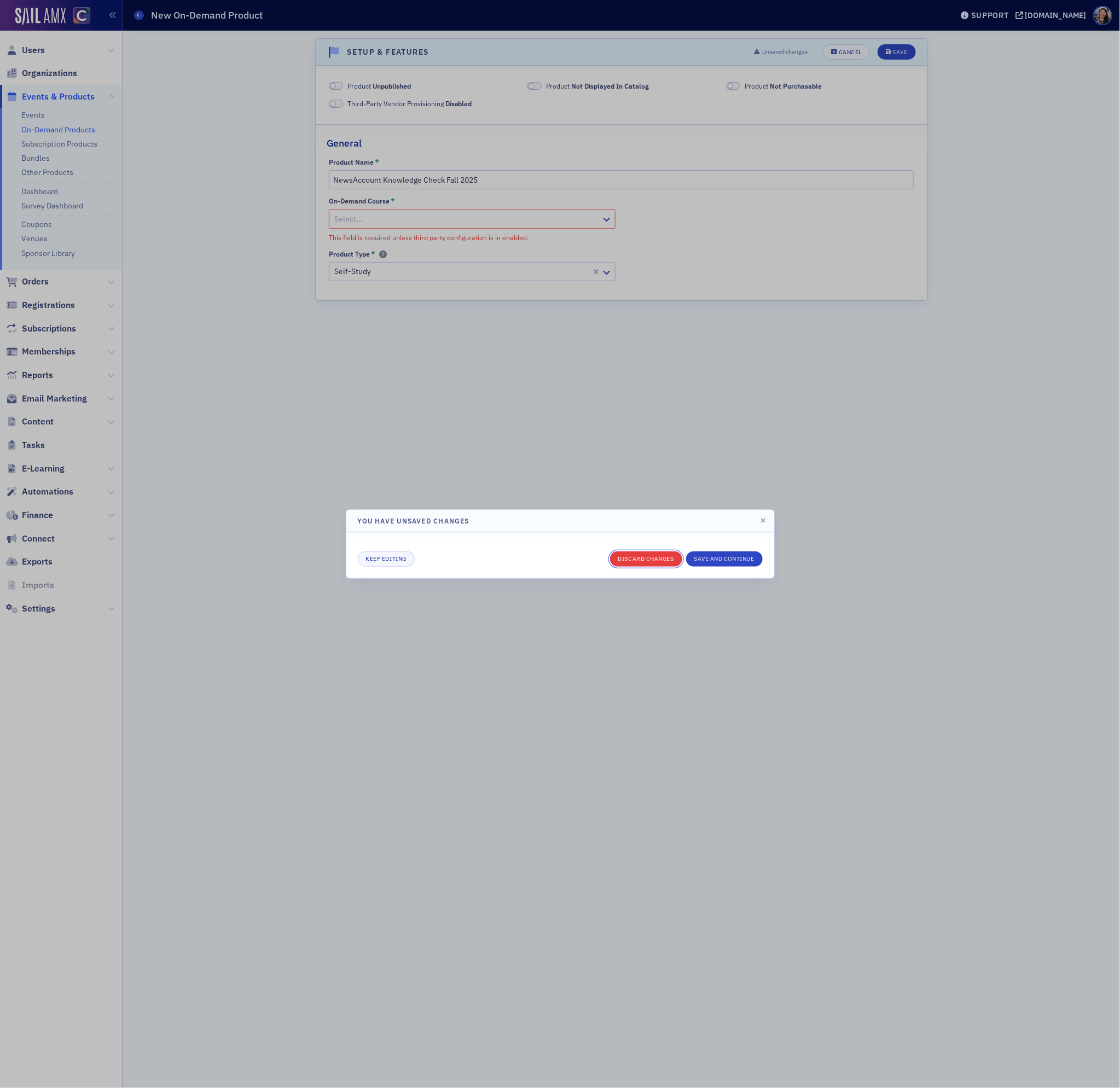
click at [646, 561] on button "Discard changes" at bounding box center [646, 559] width 72 height 15
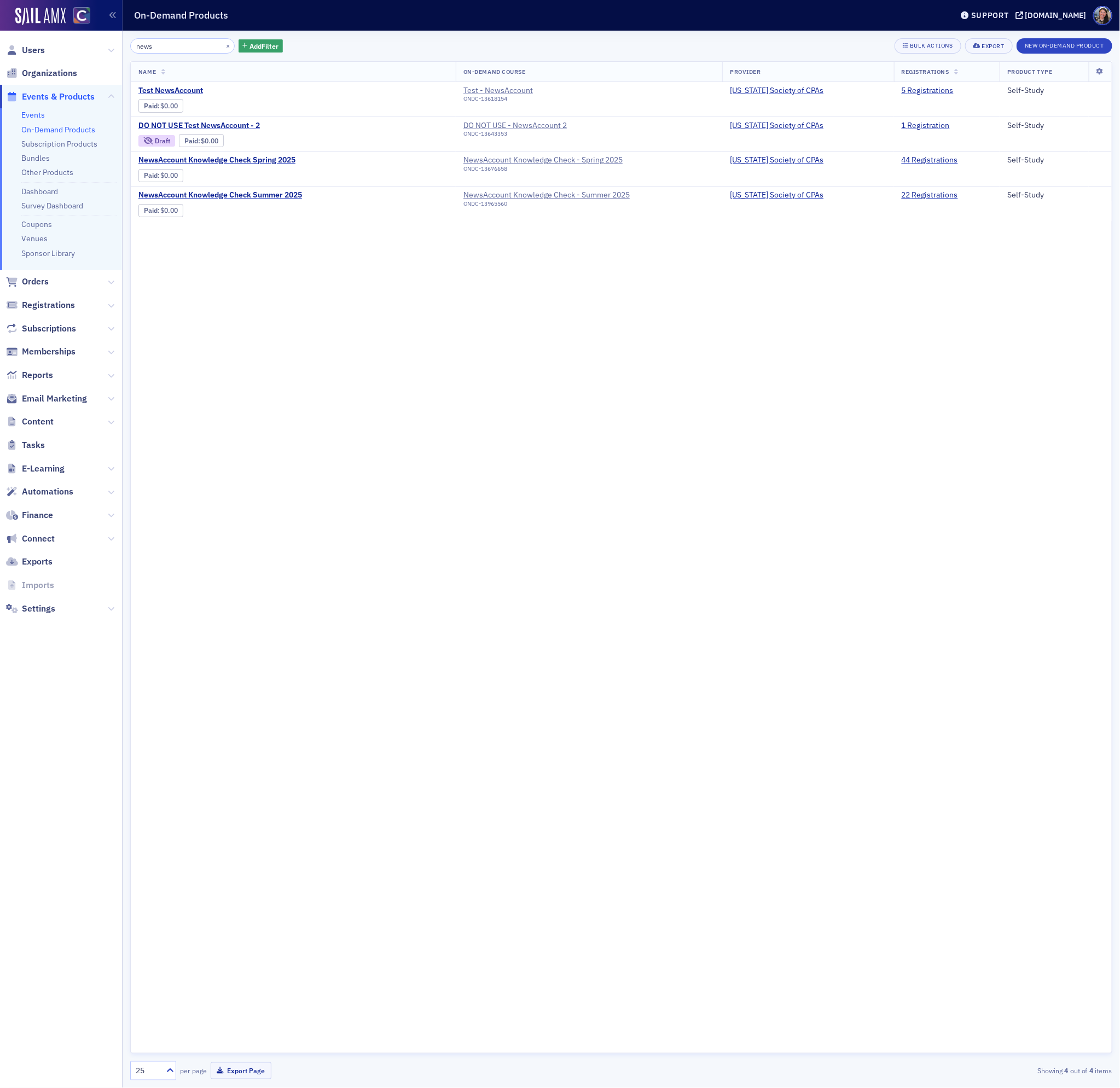
click at [34, 115] on link "Events" at bounding box center [33, 115] width 24 height 10
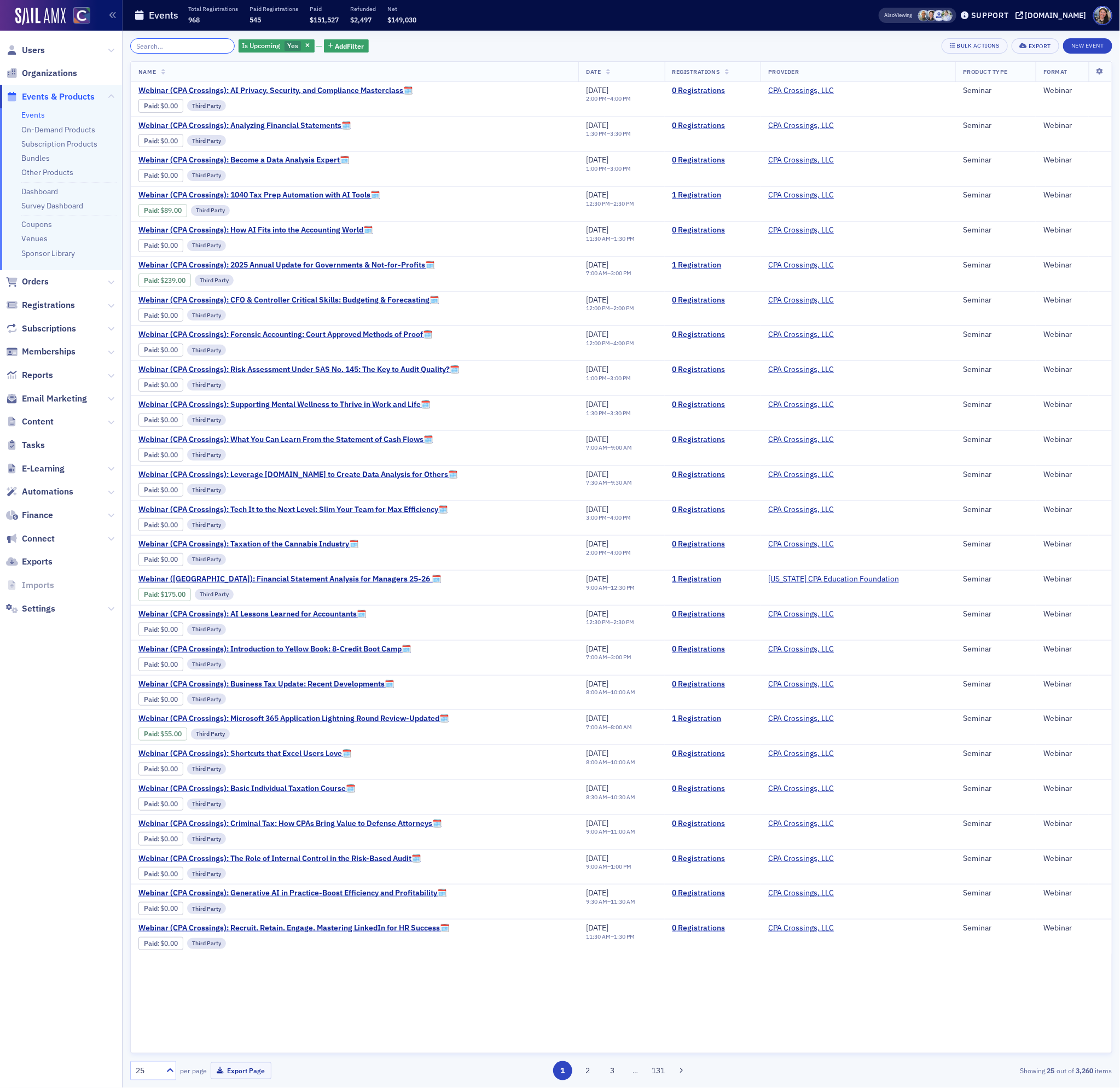
click at [177, 45] on input "search" at bounding box center [182, 46] width 104 height 15
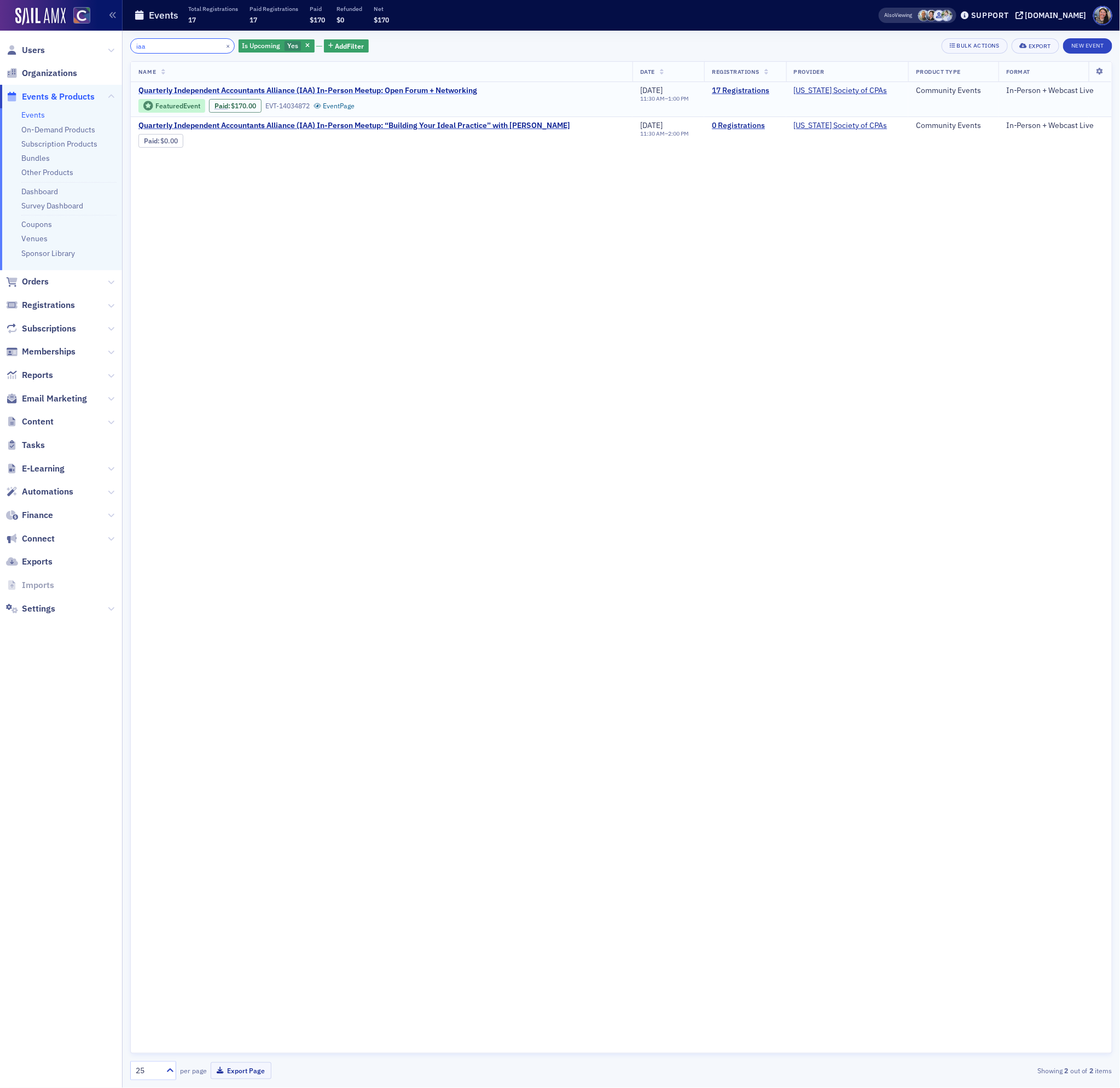
type input "iaa"
click at [223, 87] on span "Quarterly Independent Accountants Alliance (IAA) In-Person Meetup: Open Forum +…" at bounding box center [308, 91] width 339 height 10
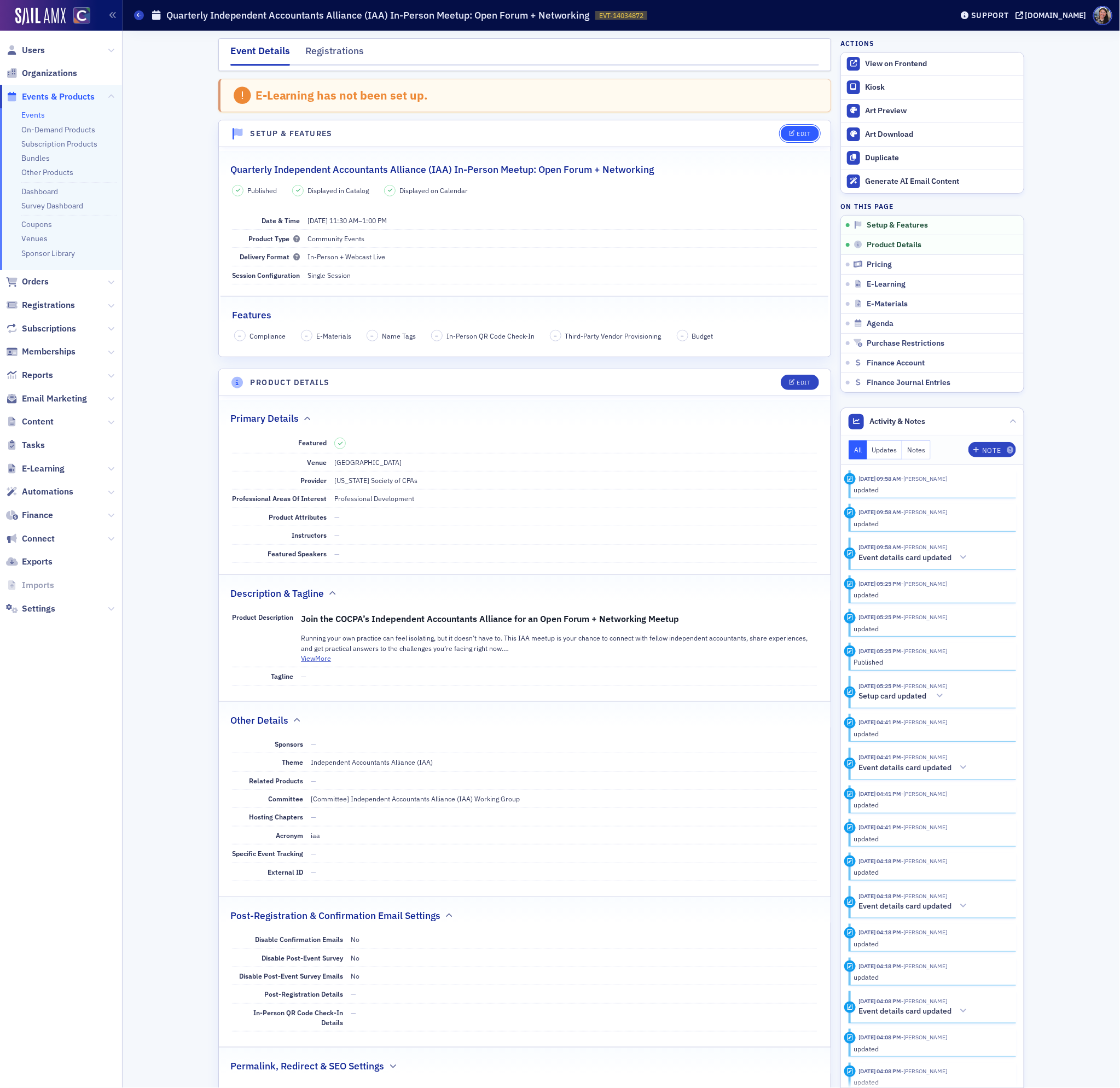
click at [804, 135] on div "Edit" at bounding box center [804, 134] width 14 height 6
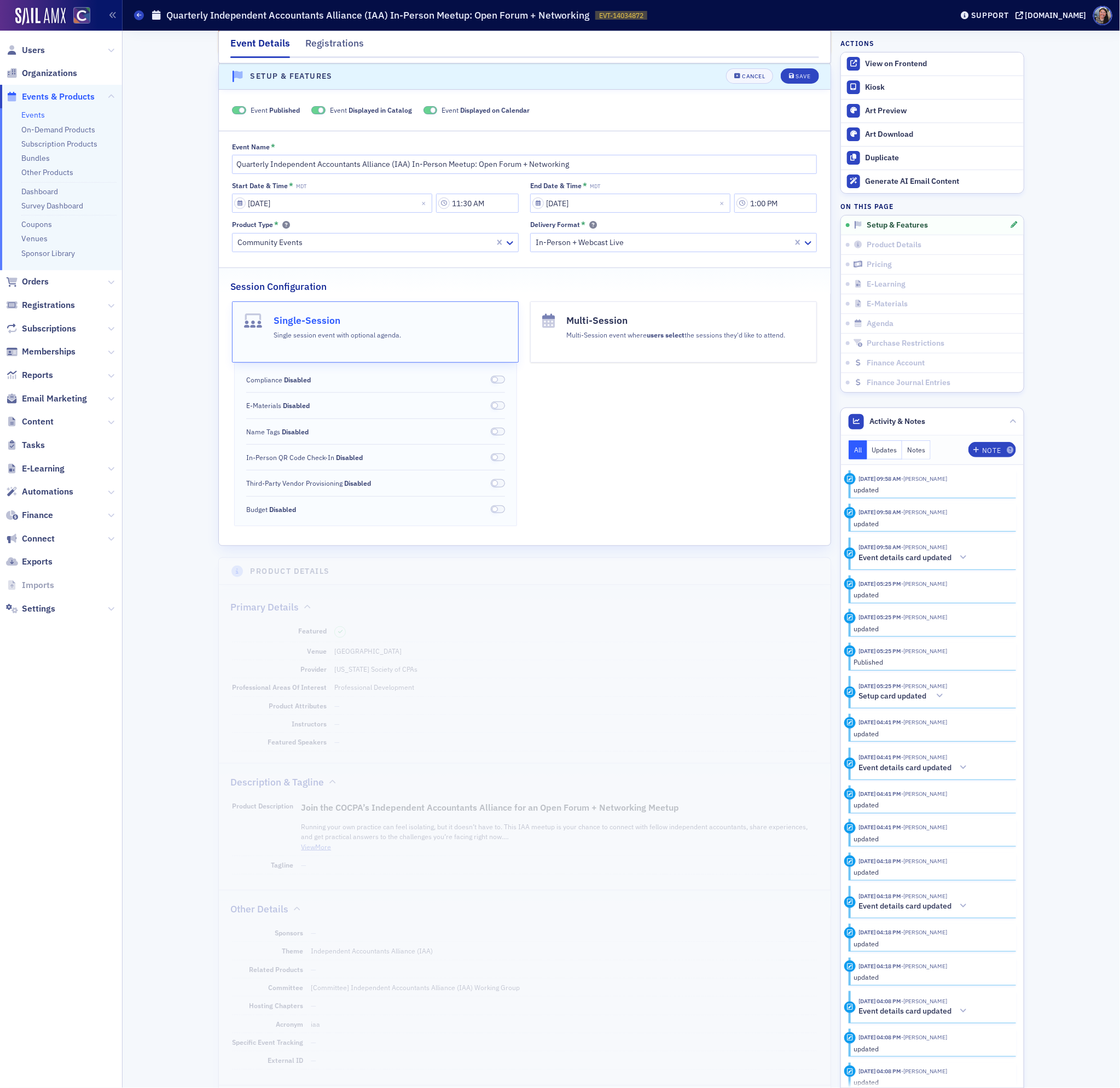
click at [609, 241] on div at bounding box center [663, 243] width 257 height 14
click at [575, 333] on div "In-Person" at bounding box center [673, 329] width 272 height 11
click at [793, 73] on button "Save" at bounding box center [800, 77] width 38 height 15
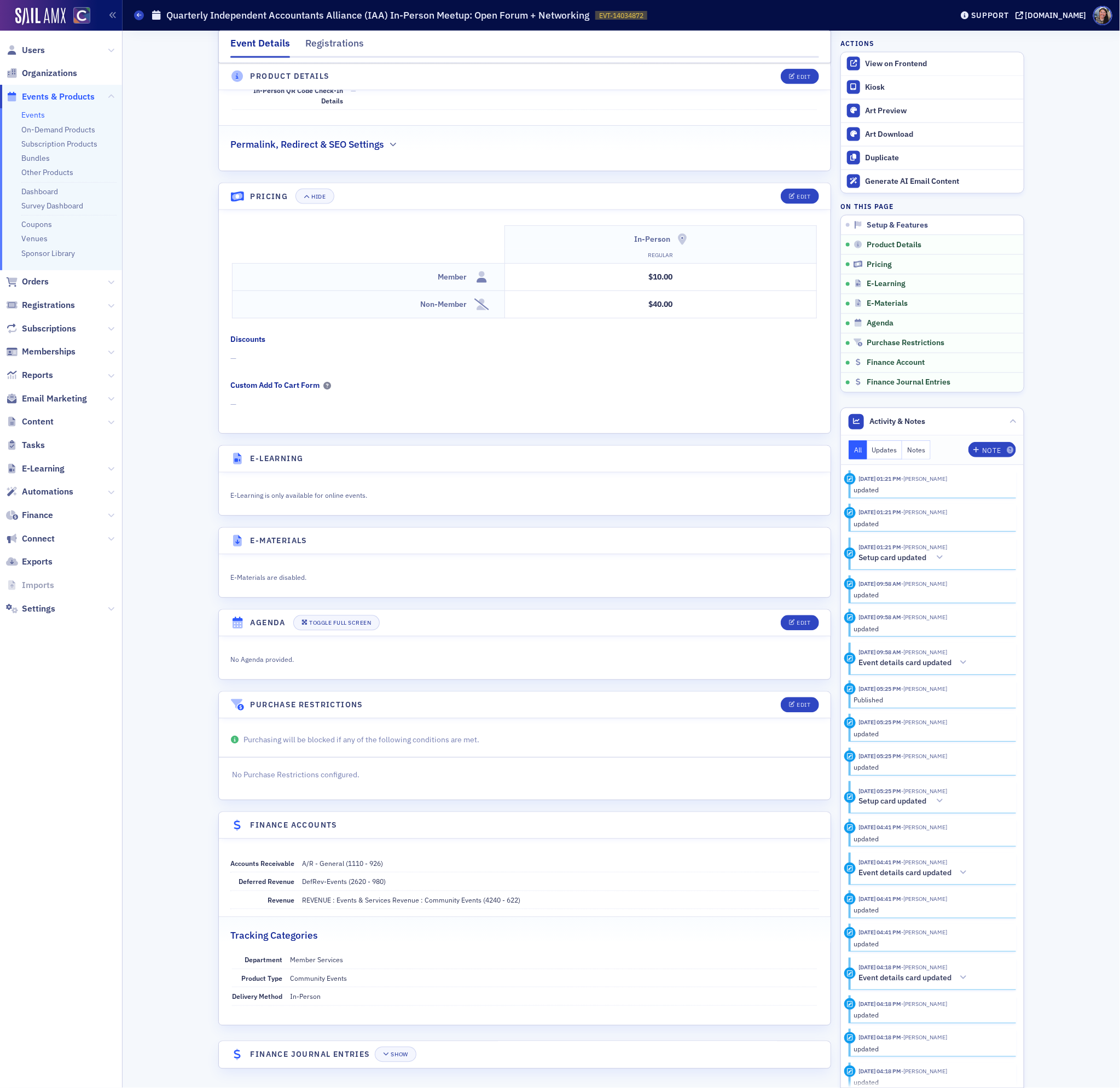
scroll to position [896, 0]
click at [872, 66] on div "View on Frontend" at bounding box center [941, 64] width 153 height 10
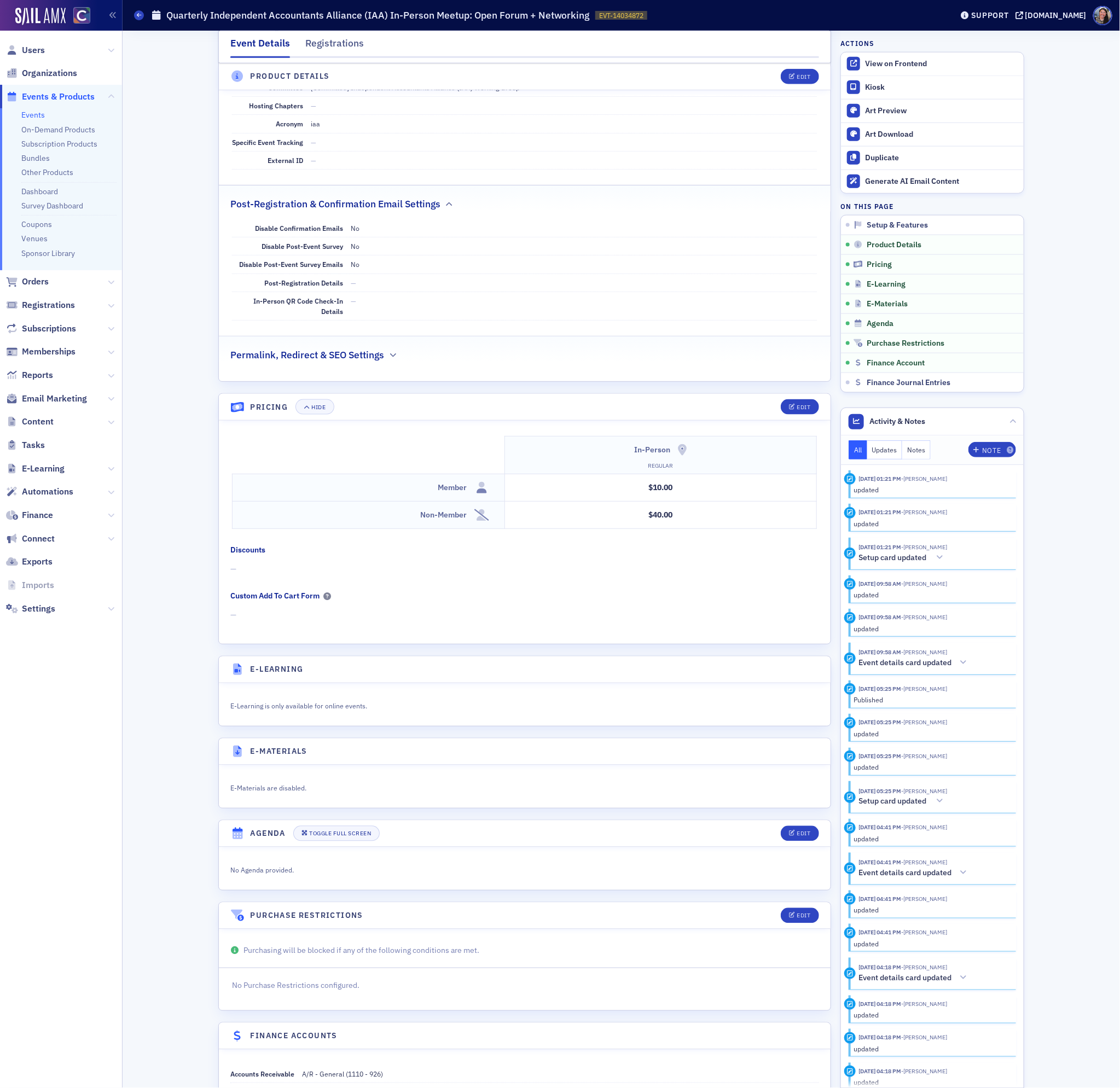
scroll to position [673, 0]
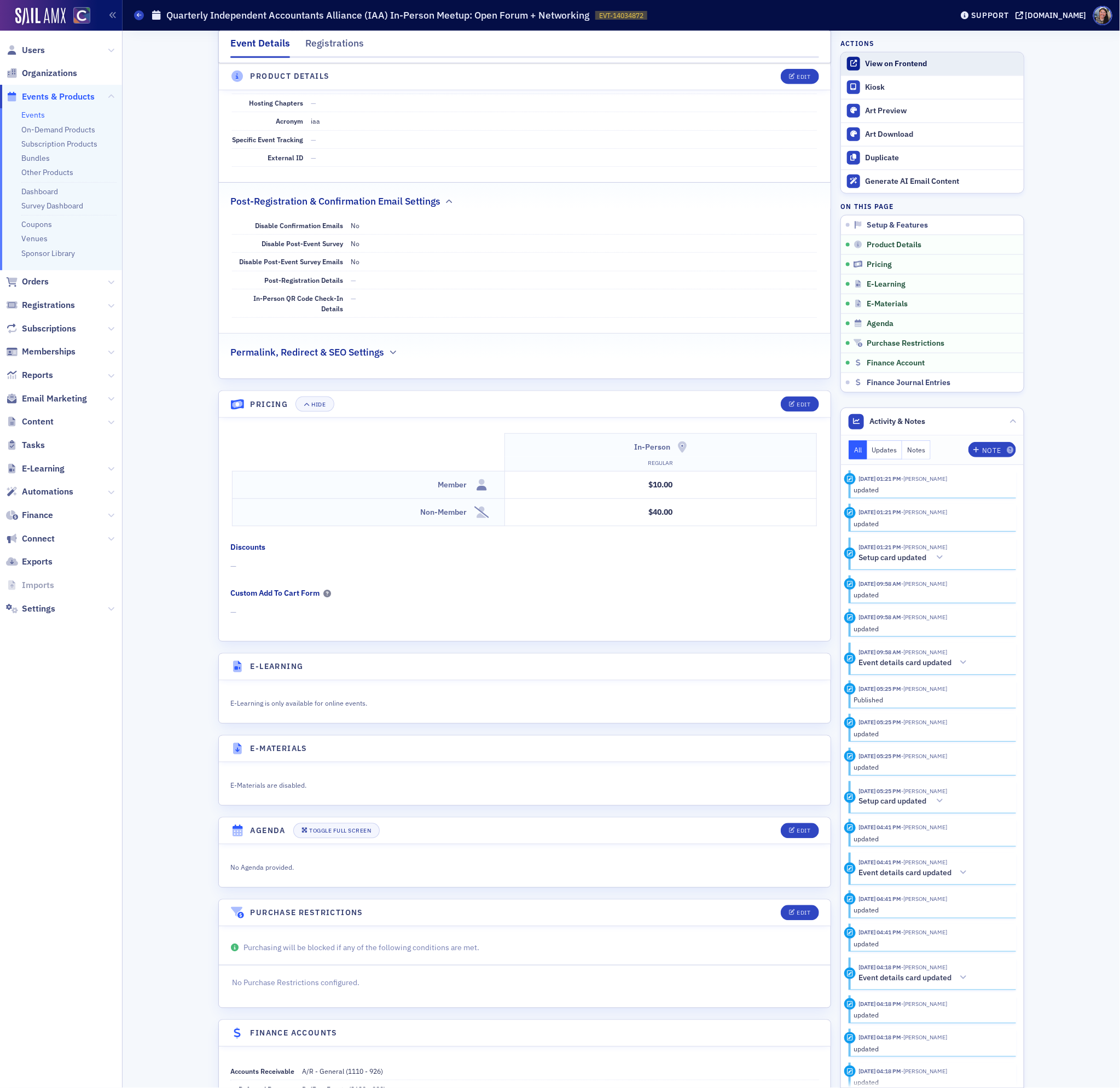
click at [872, 62] on div "View on Frontend" at bounding box center [941, 64] width 153 height 10
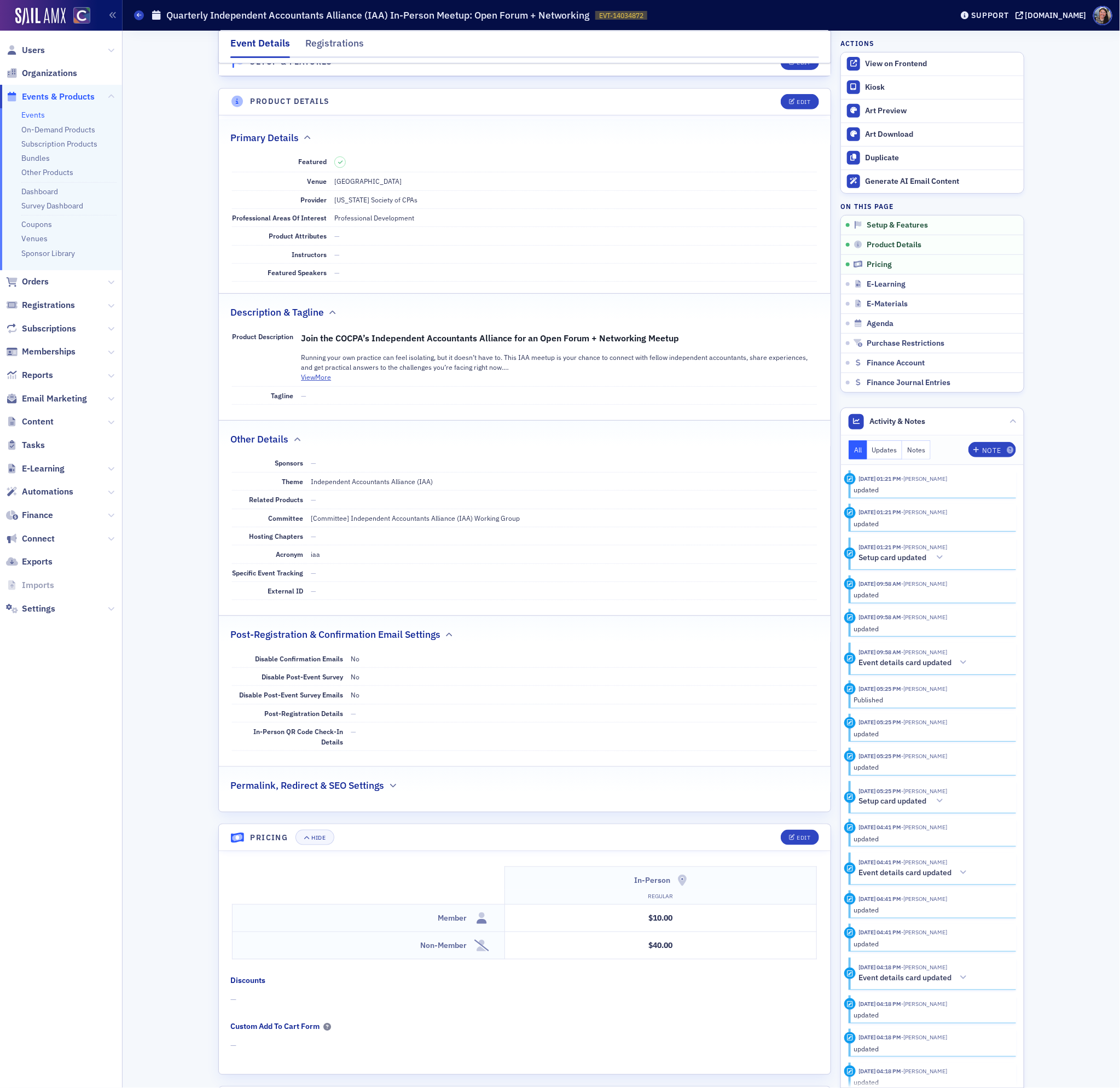
scroll to position [0, 0]
